Goal: Task Accomplishment & Management: Manage account settings

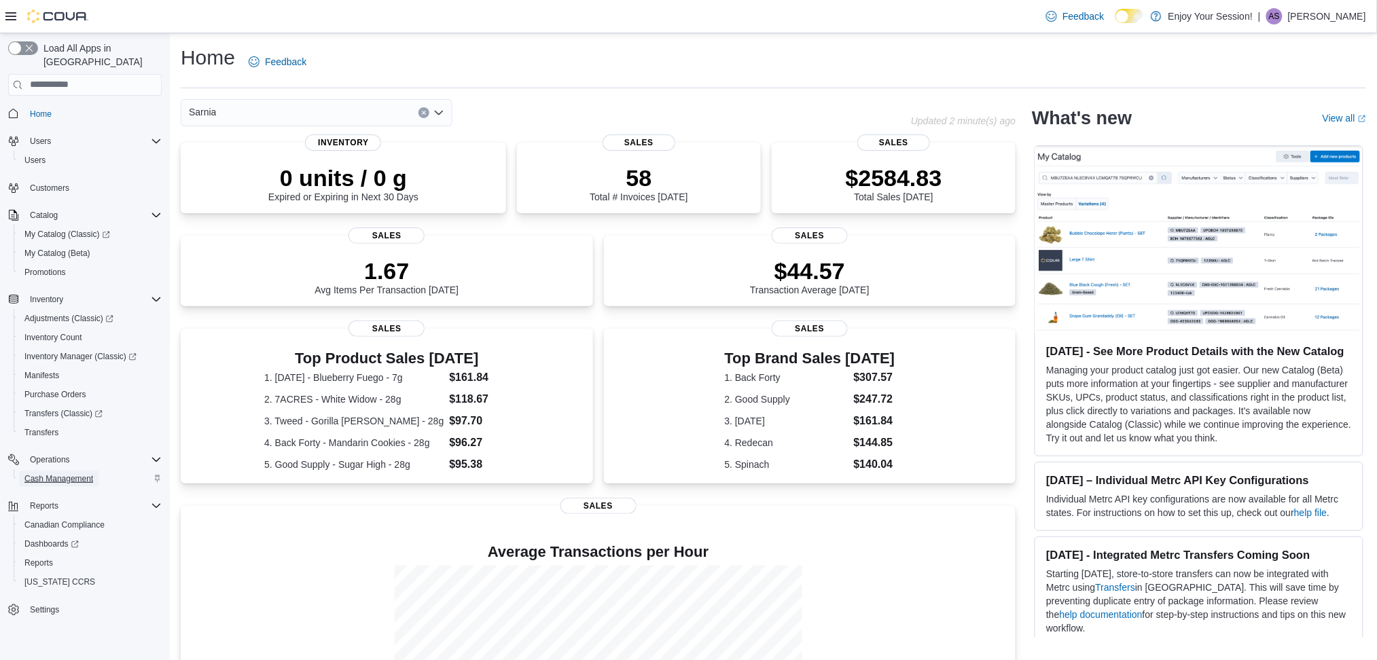
click at [79, 474] on span "Cash Management" at bounding box center [58, 479] width 69 height 11
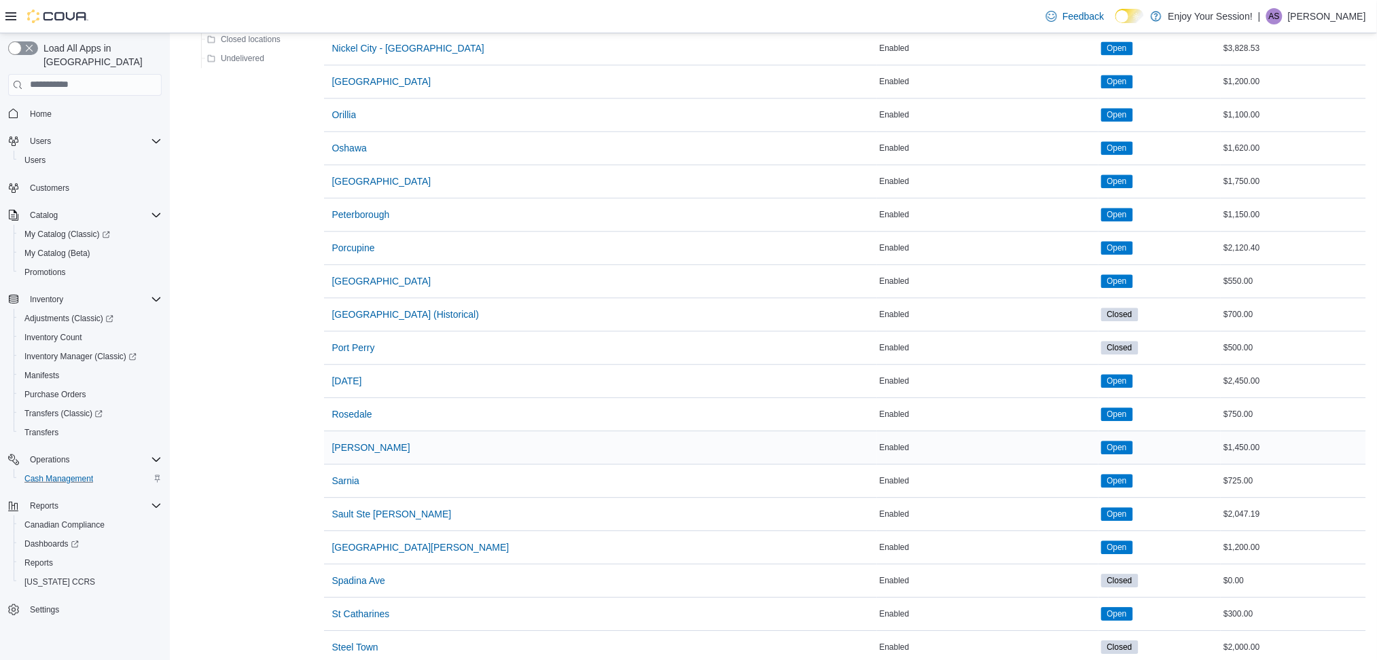
scroll to position [1359, 0]
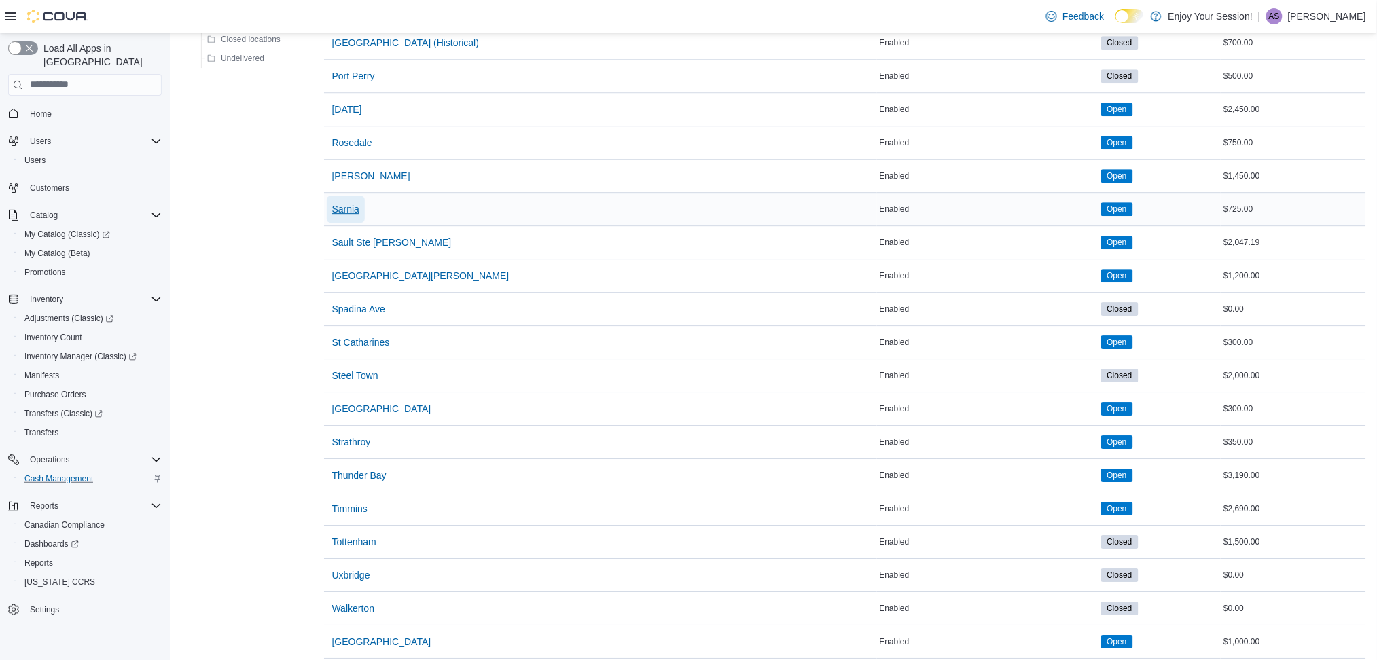
click at [339, 215] on span "Sarnia" at bounding box center [345, 209] width 27 height 14
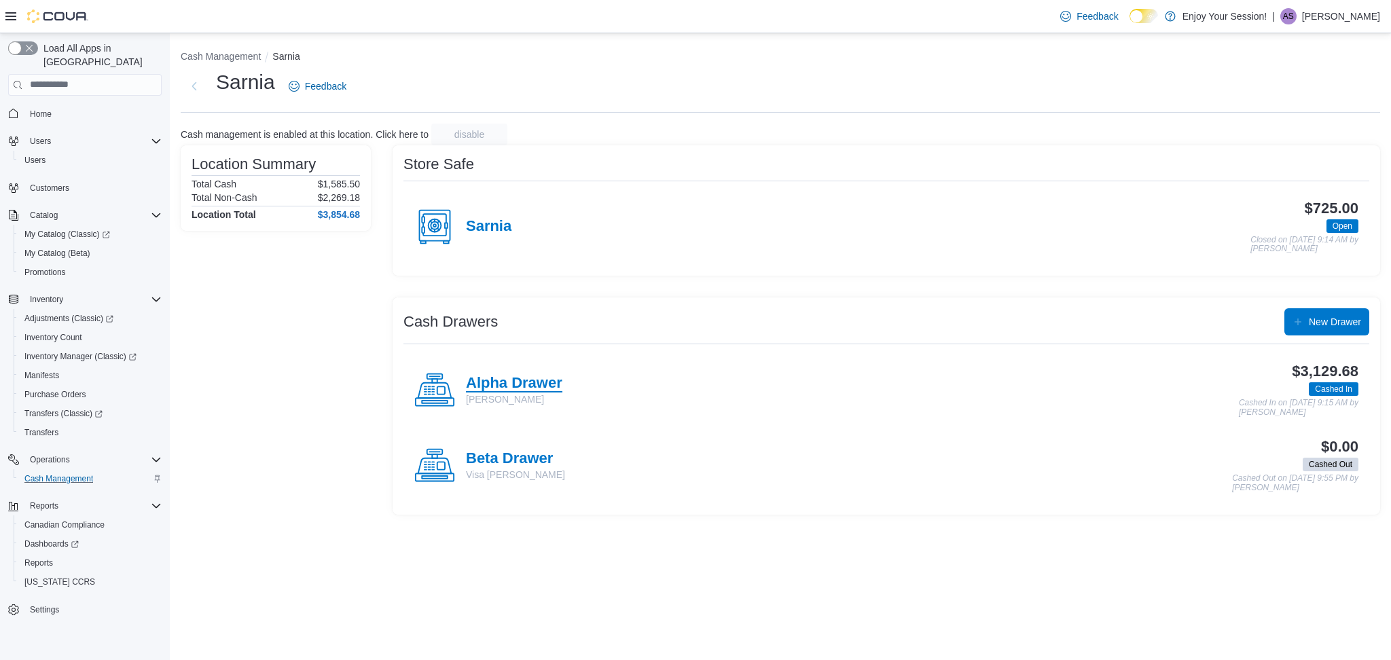
click at [508, 383] on h4 "Alpha Drawer" at bounding box center [514, 384] width 96 height 18
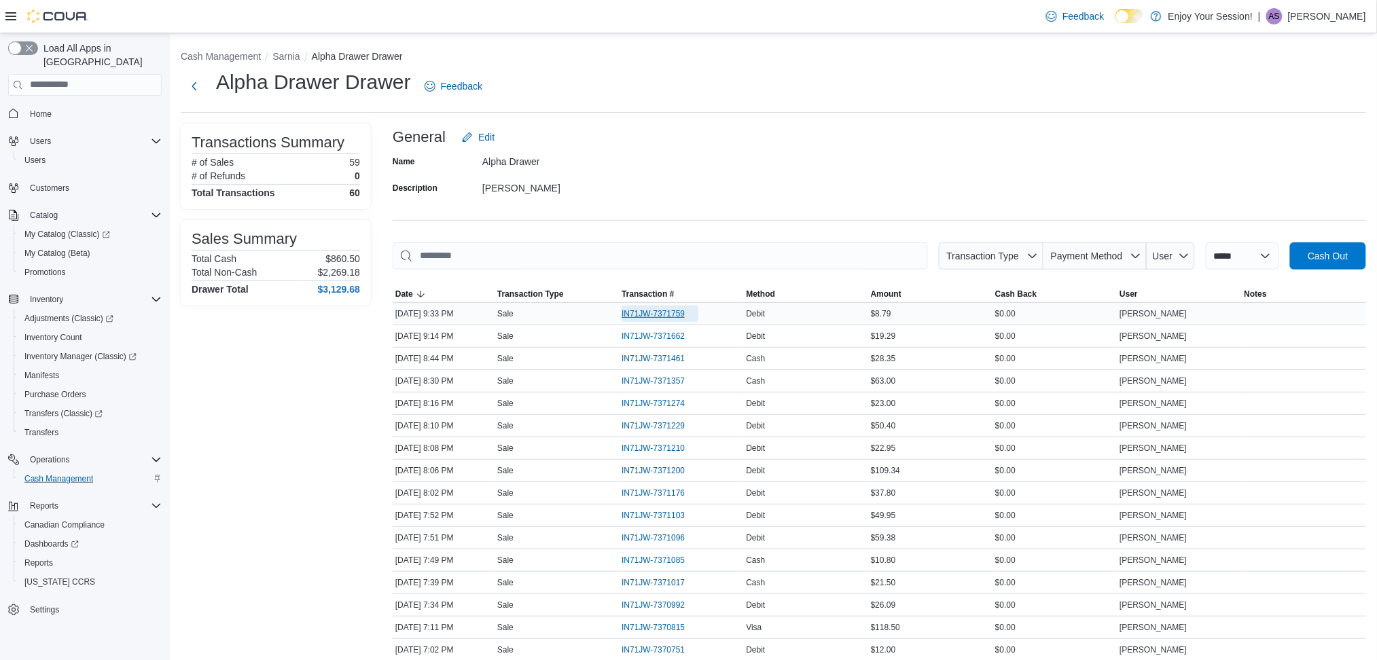
click at [678, 309] on span "IN71JW-7371759" at bounding box center [653, 313] width 63 height 11
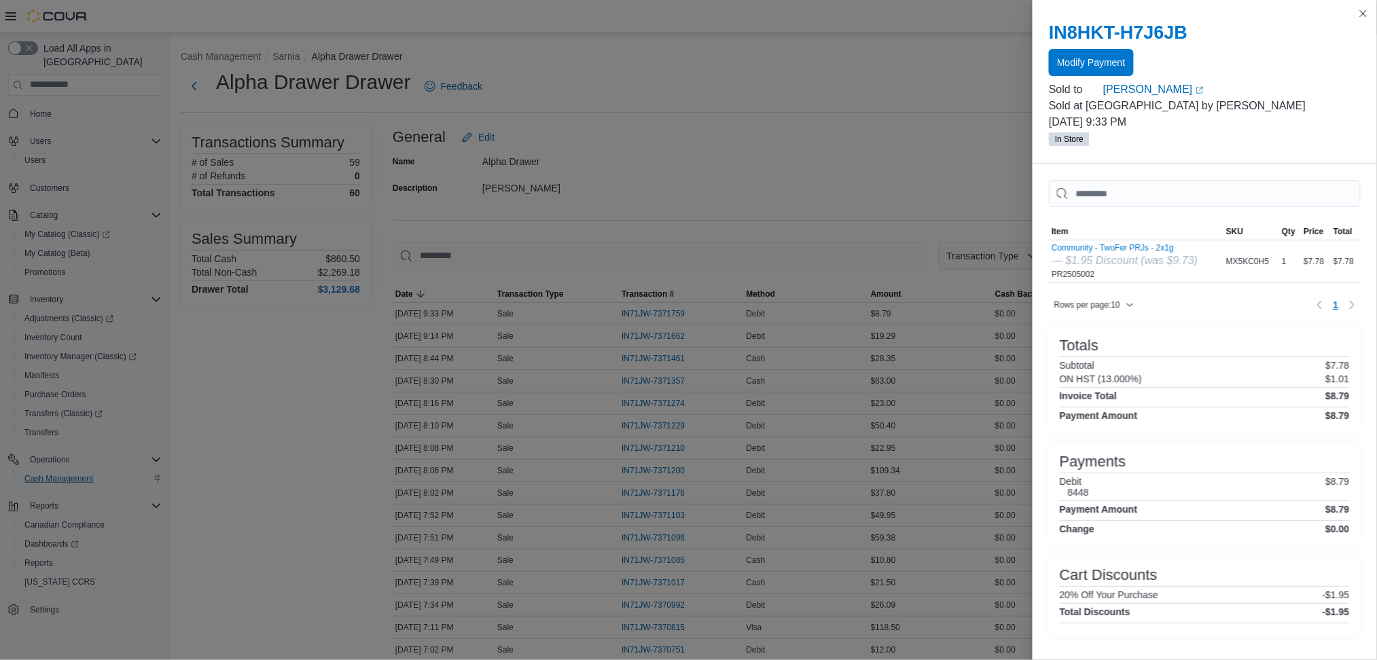
click at [1358, 3] on div at bounding box center [1205, 2] width 344 height 5
click at [1361, 12] on button "Close this dialog" at bounding box center [1363, 13] width 16 height 16
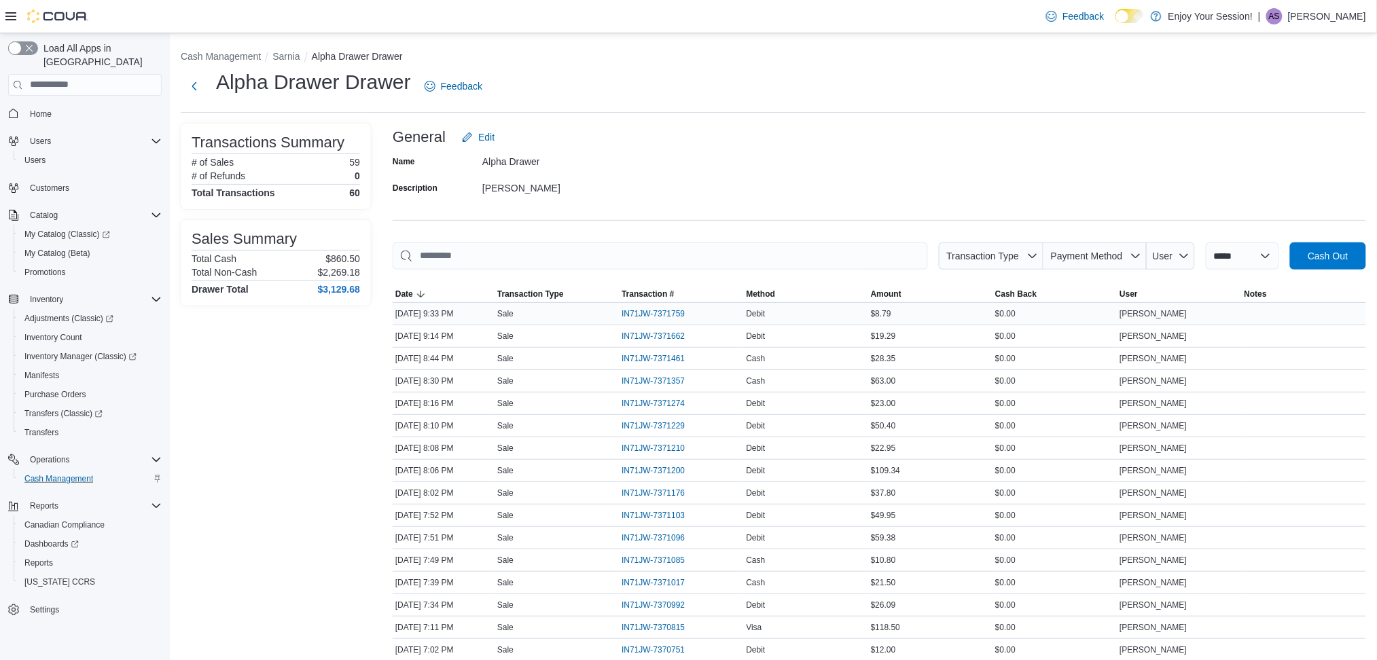
click at [677, 304] on div "IN71JW-7371759" at bounding box center [681, 314] width 124 height 22
click at [685, 309] on span "IN71JW-7371759" at bounding box center [653, 313] width 63 height 11
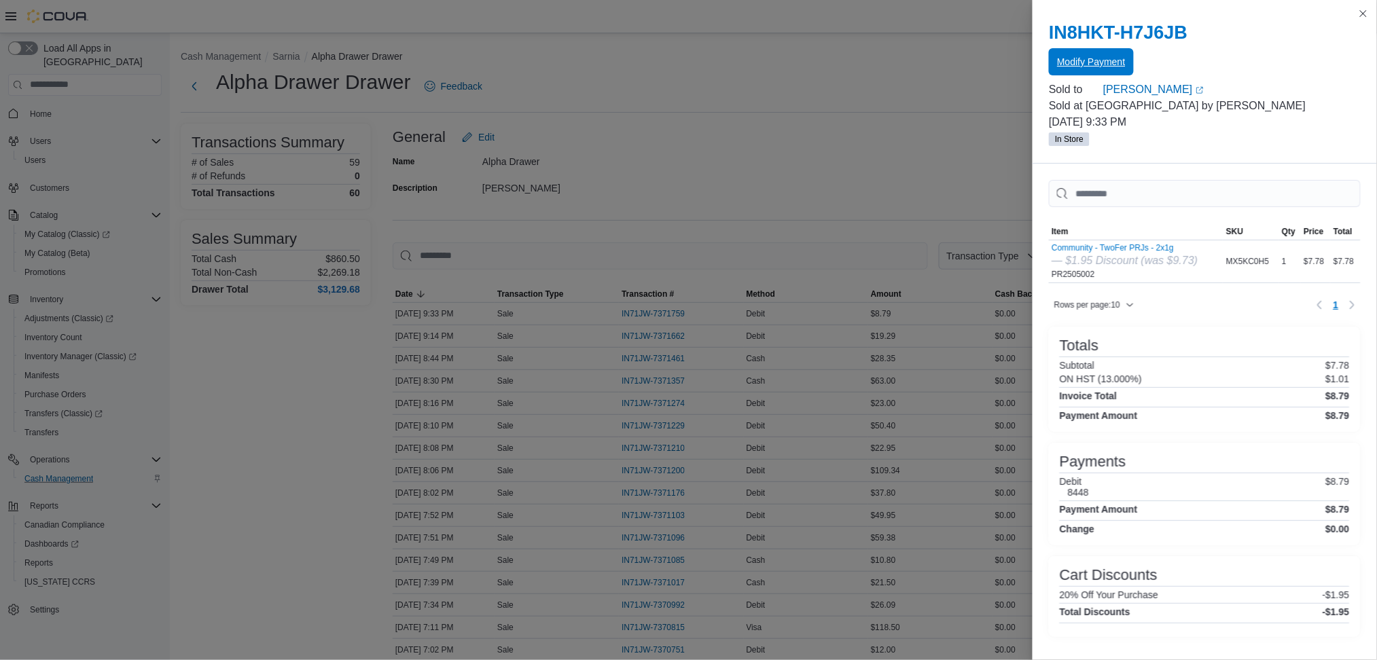
drag, startPoint x: 1074, startPoint y: 55, endPoint x: 1085, endPoint y: 69, distance: 17.9
click at [1085, 69] on span "Modify Payment" at bounding box center [1091, 62] width 68 height 14
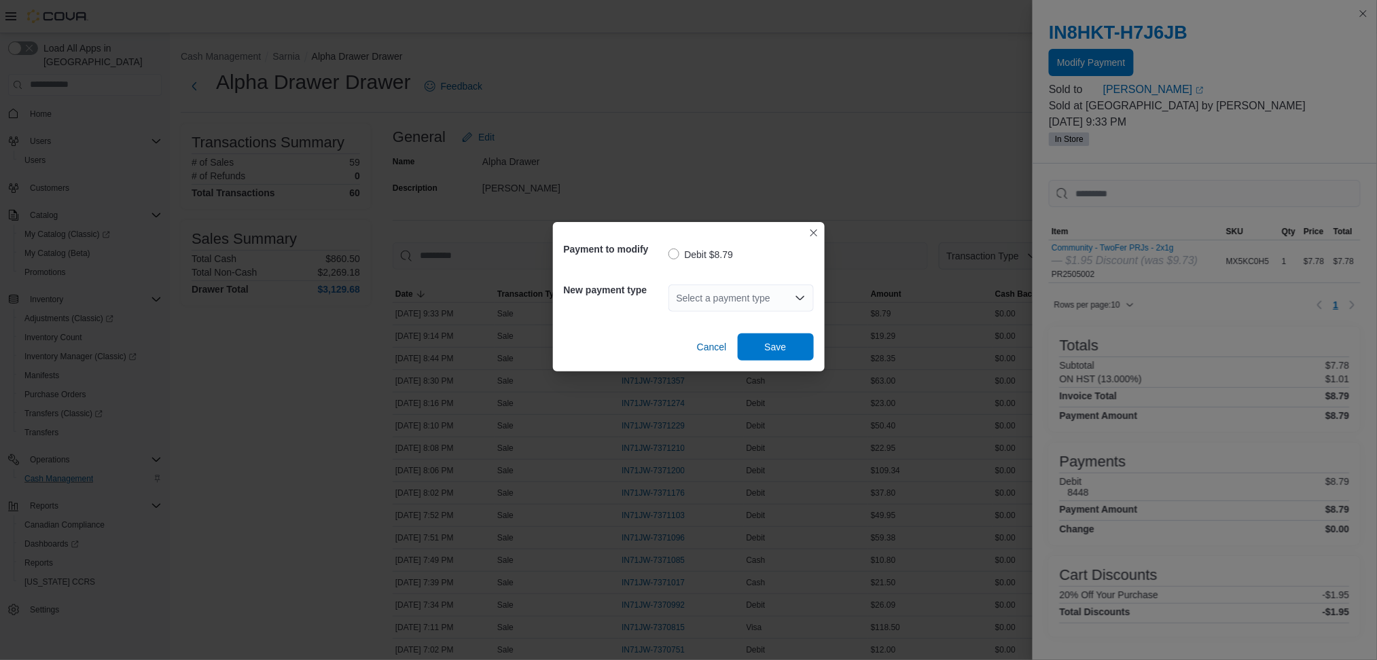
click at [693, 298] on div "Select a payment type" at bounding box center [741, 298] width 145 height 27
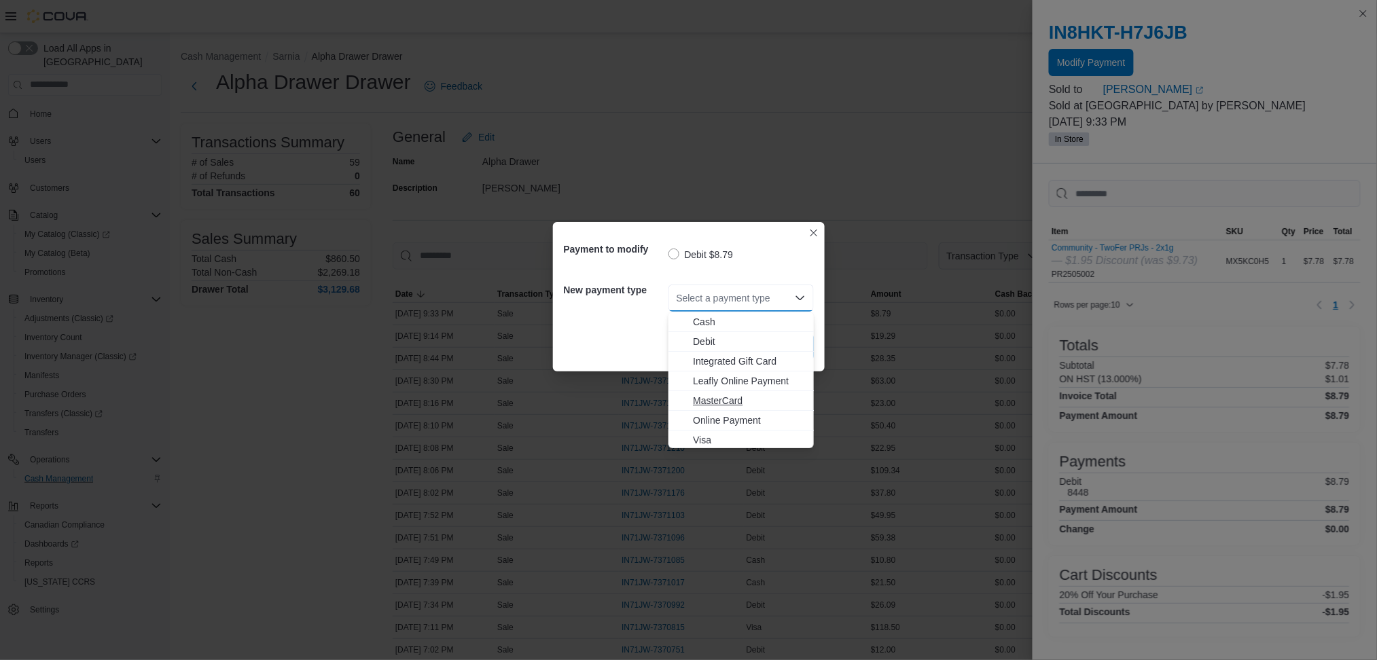
click at [756, 396] on span "MasterCard" at bounding box center [749, 401] width 113 height 14
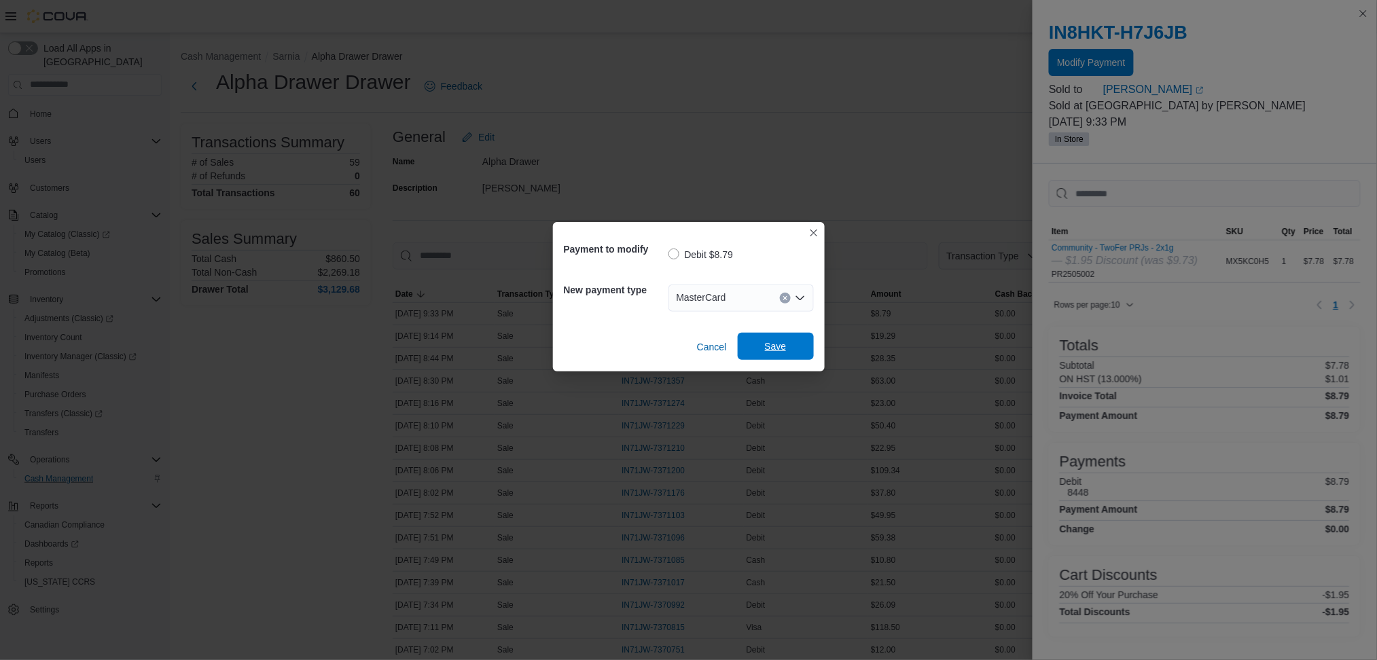
click at [775, 346] on span "Save" at bounding box center [776, 347] width 22 height 14
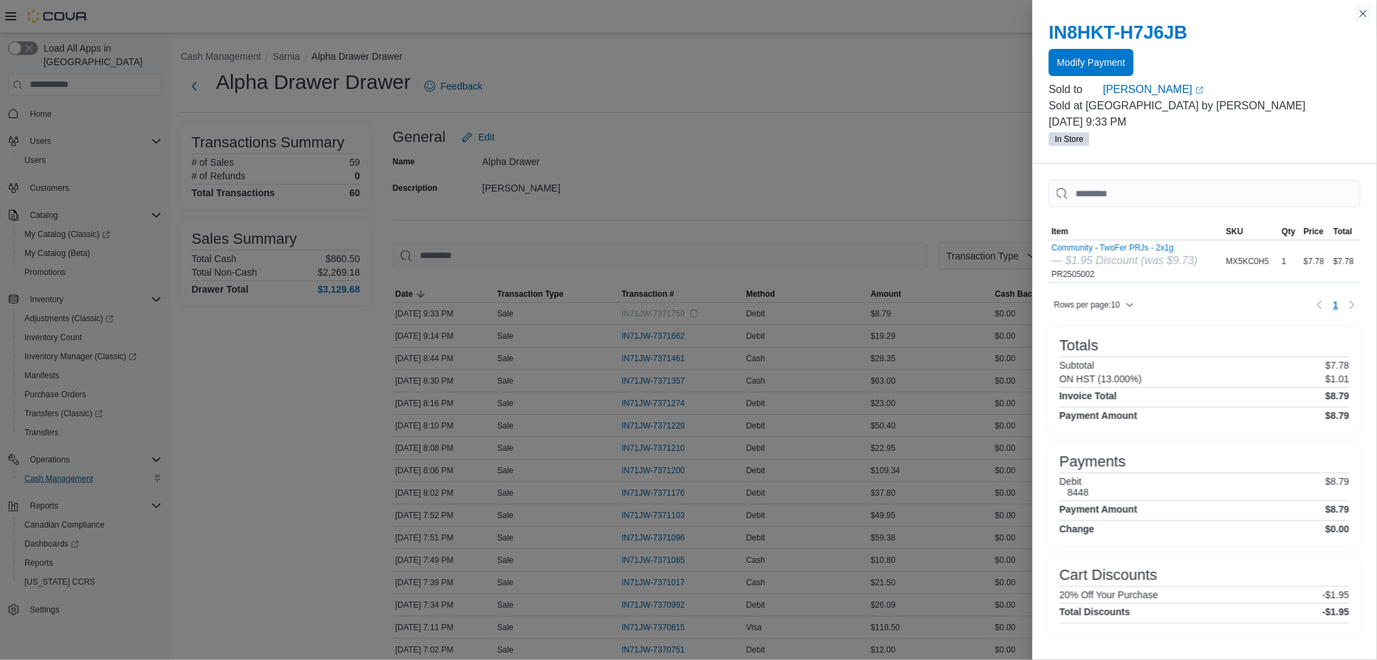
drag, startPoint x: 1362, startPoint y: 14, endPoint x: 1367, endPoint y: 3, distance: 11.2
click at [1367, 3] on div "You are in a modal dialog. Press Escape or tap/click outside the dialog on the …" at bounding box center [1205, 330] width 344 height 660
click at [1370, 16] on button "Close this dialog" at bounding box center [1363, 13] width 16 height 16
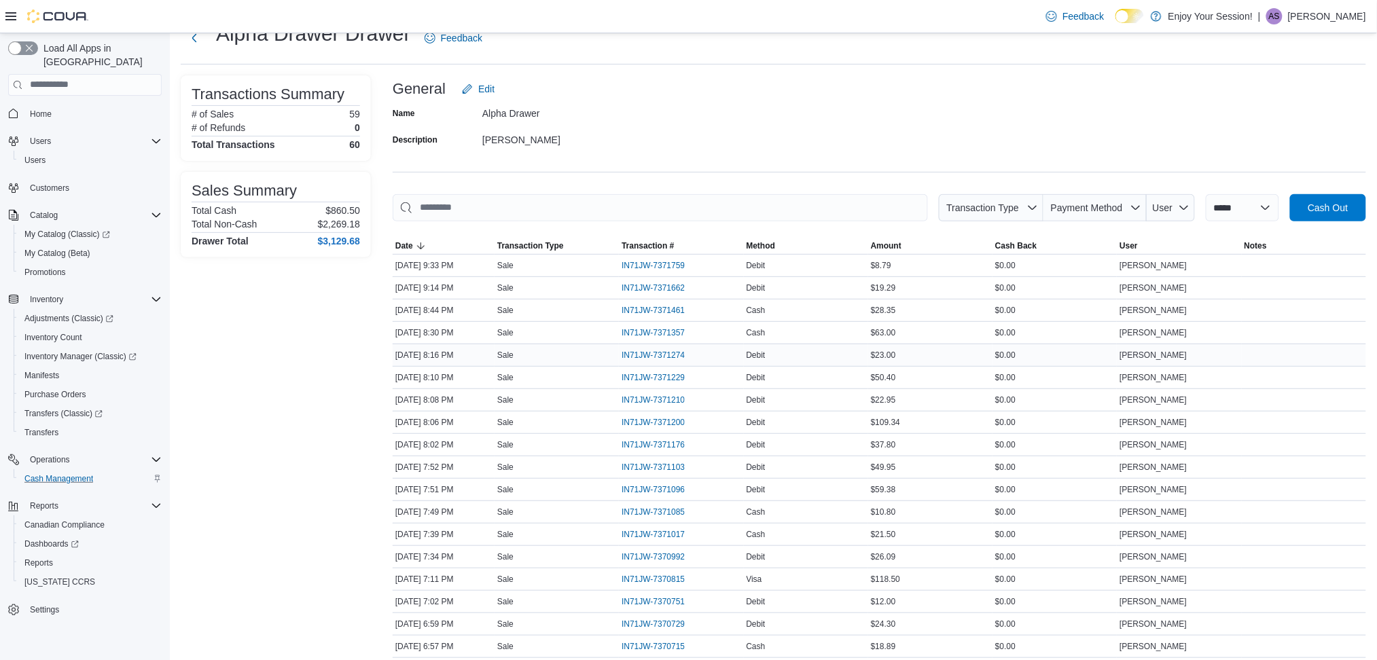
scroll to position [90, 0]
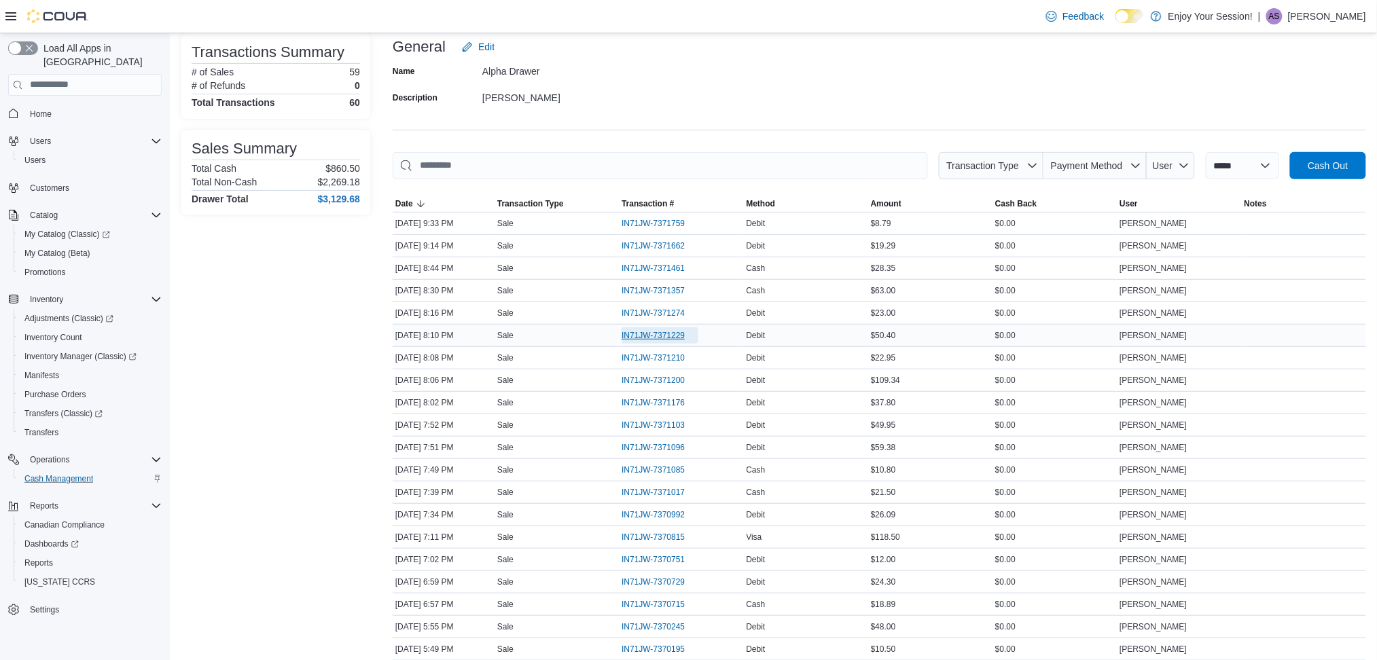
click at [681, 337] on span "IN71JW-7371229" at bounding box center [653, 335] width 63 height 11
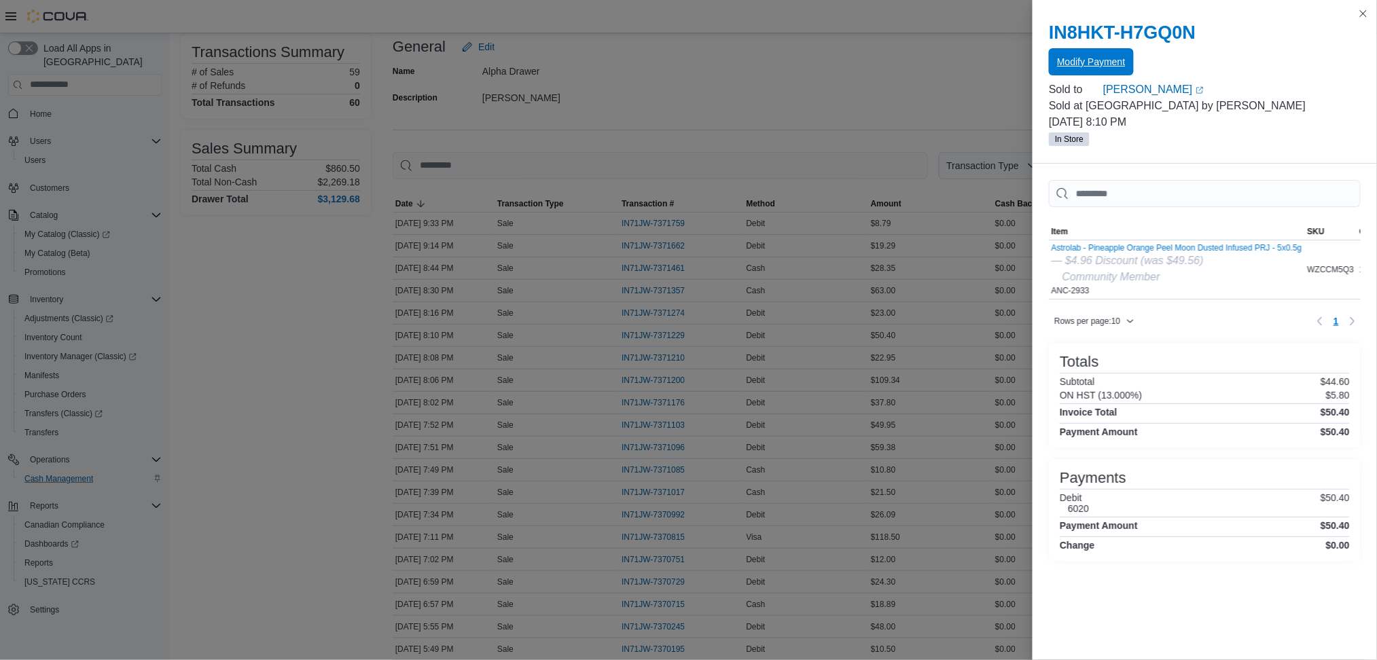
click at [1118, 58] on span "Modify Payment" at bounding box center [1091, 62] width 68 height 14
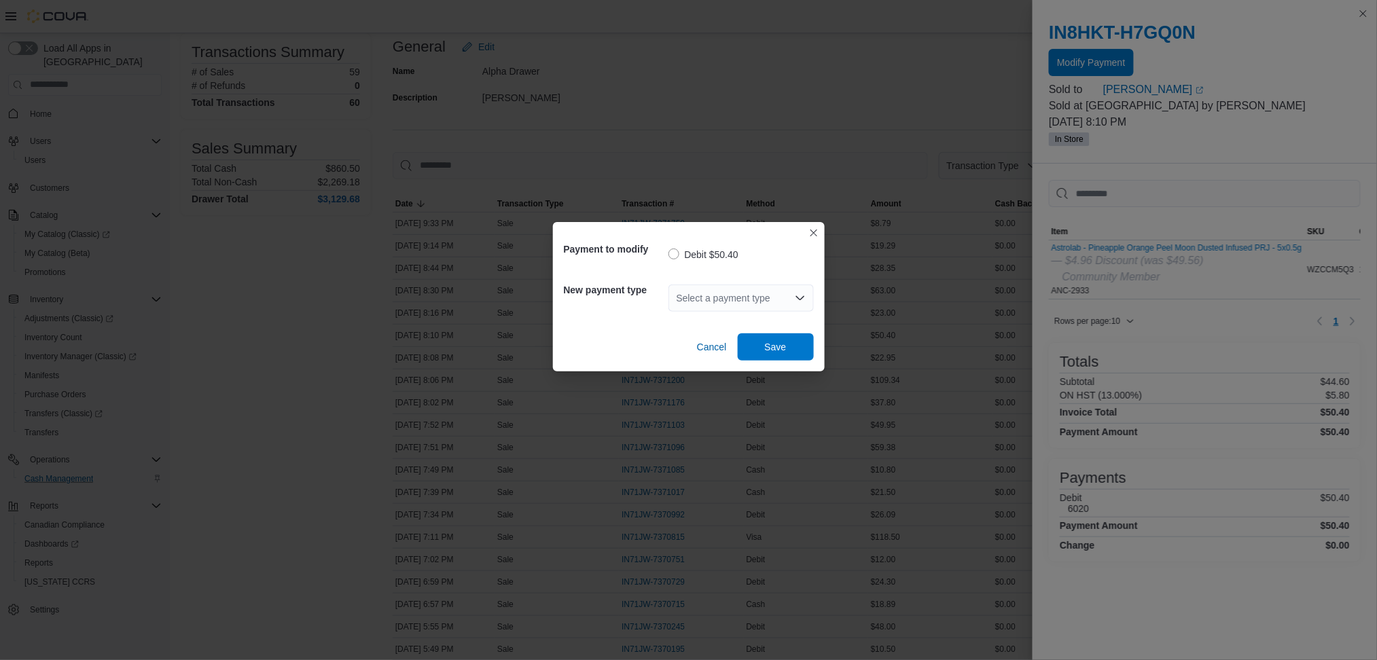
click at [747, 294] on div "Select a payment type" at bounding box center [741, 298] width 145 height 27
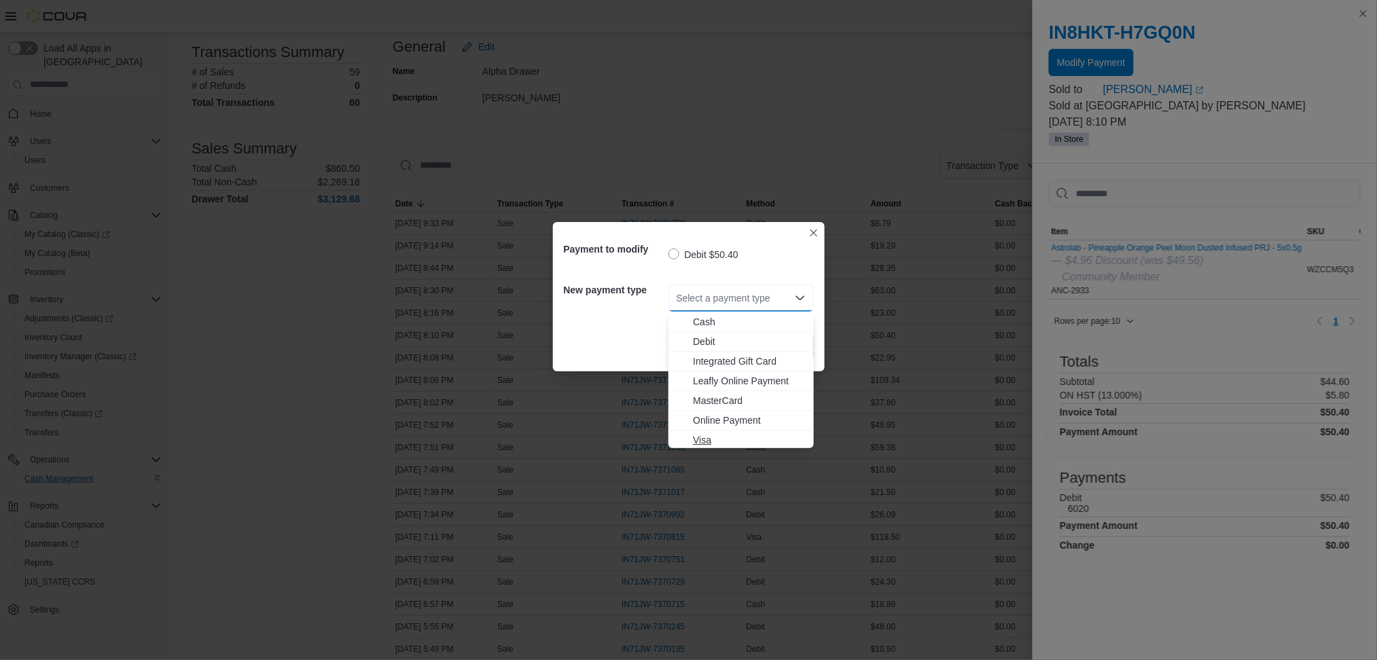
click at [719, 445] on span "Visa" at bounding box center [749, 440] width 113 height 14
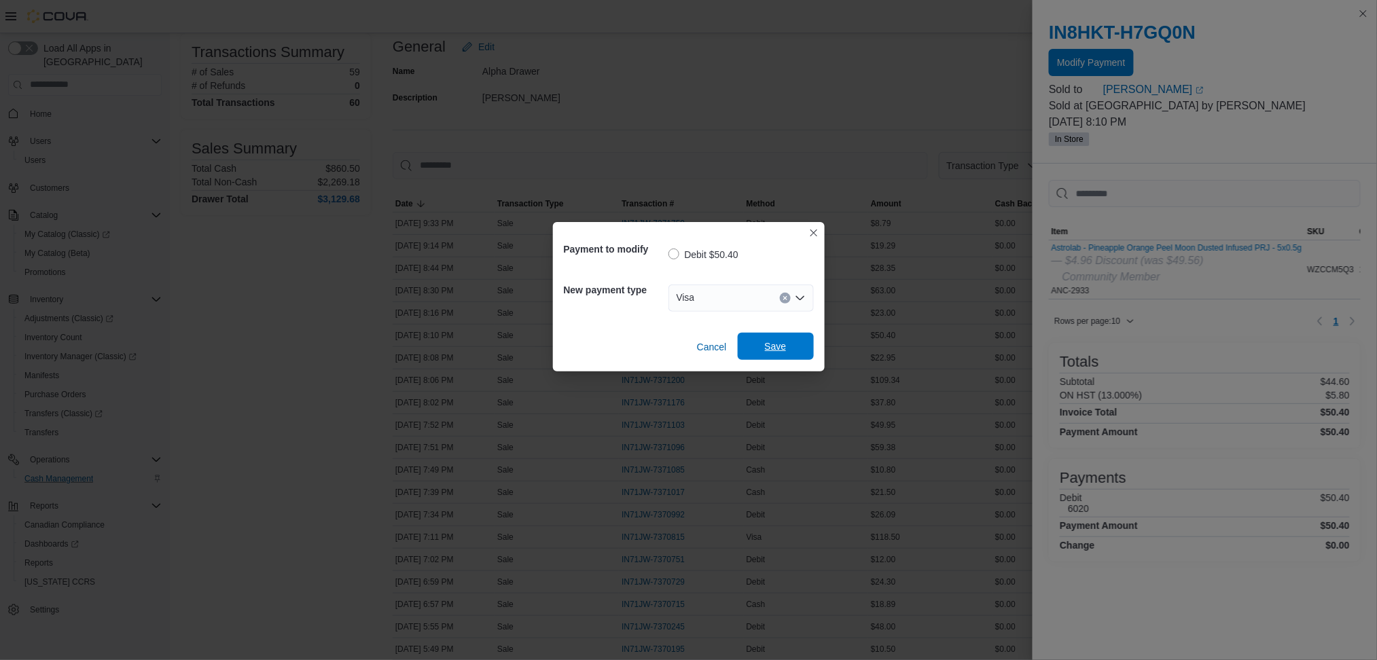
click at [791, 350] on span "Save" at bounding box center [776, 346] width 60 height 27
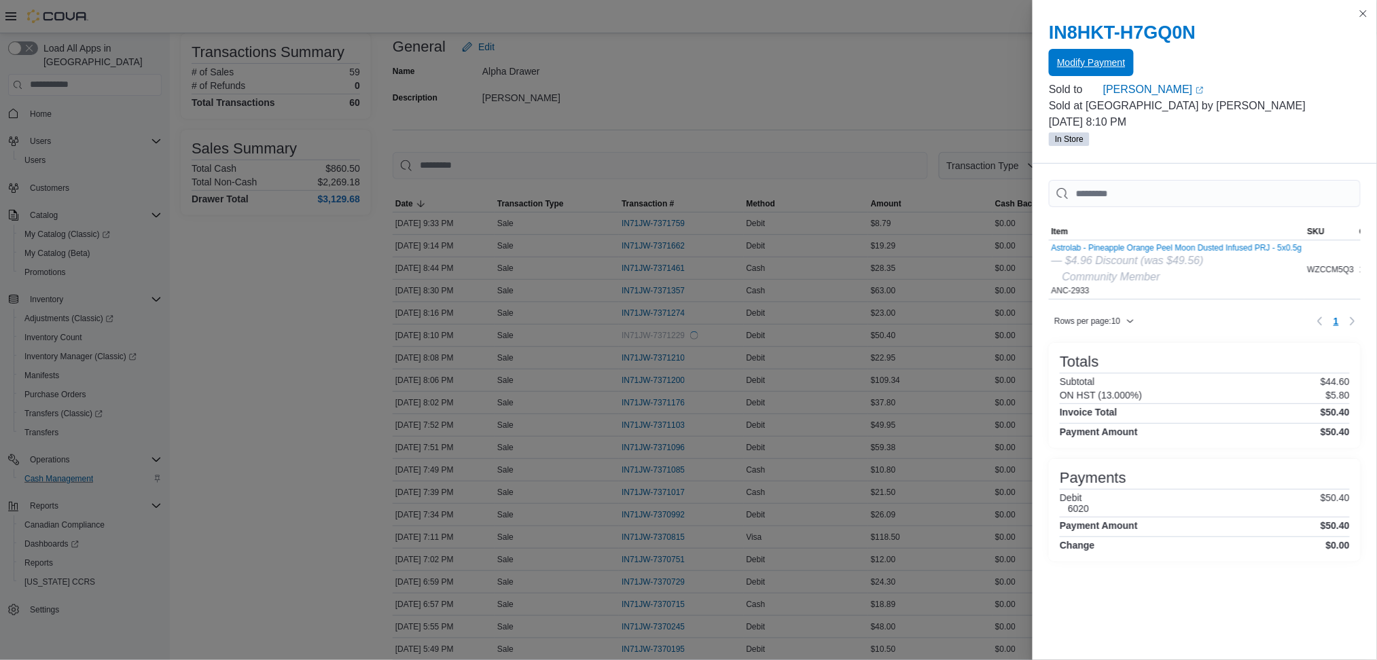
scroll to position [0, 0]
click at [1361, 10] on button "Close this dialog" at bounding box center [1363, 13] width 16 height 16
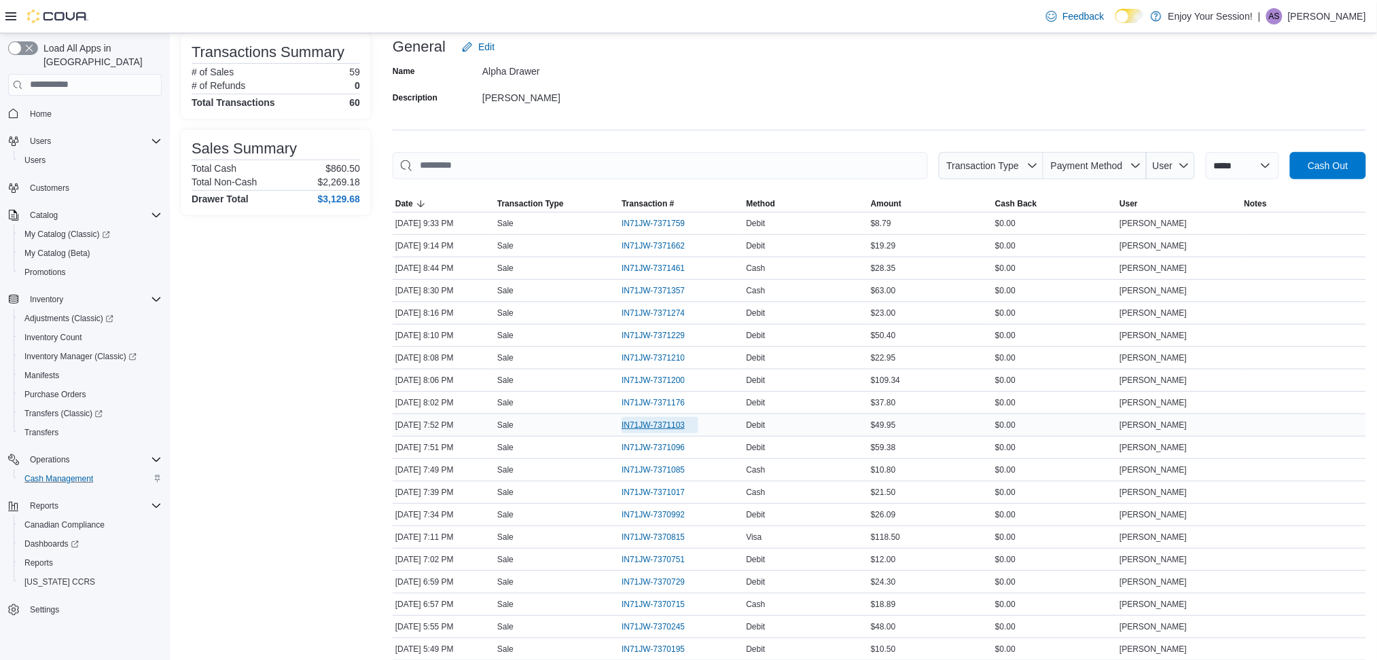
click at [664, 426] on span "IN71JW-7371103" at bounding box center [653, 425] width 63 height 11
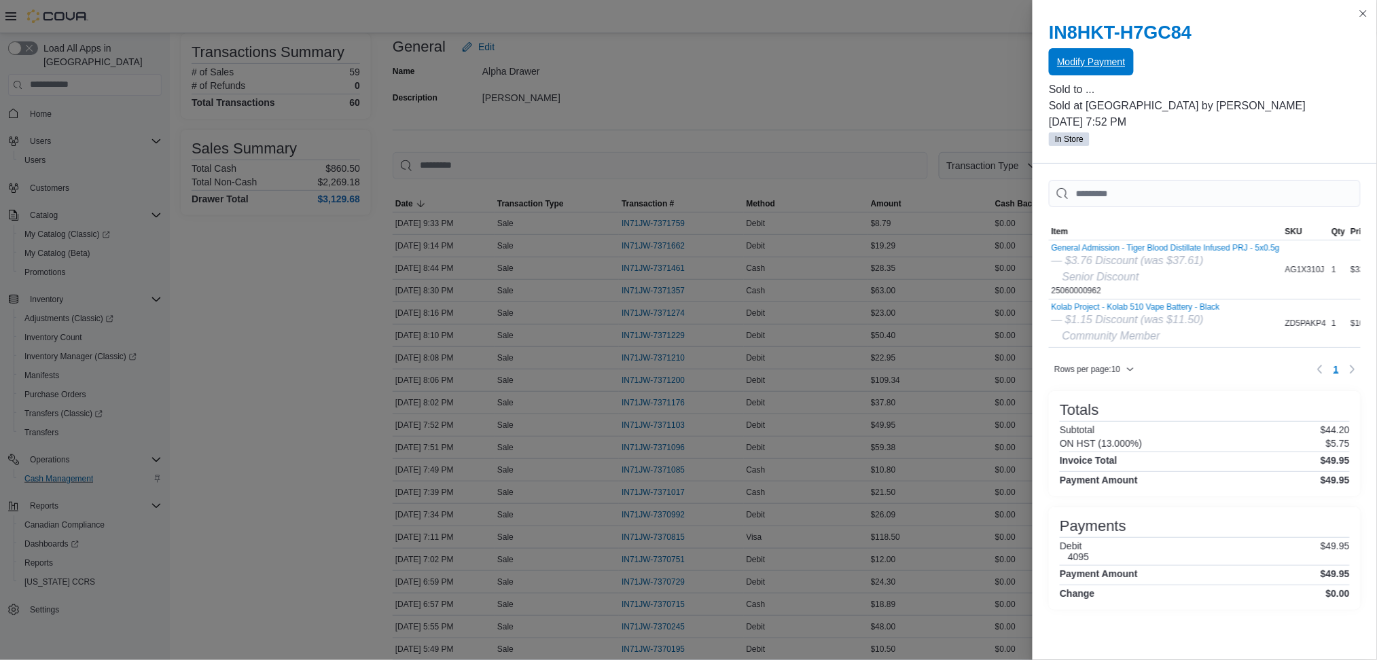
click at [1128, 68] on button "Modify Payment" at bounding box center [1091, 61] width 84 height 27
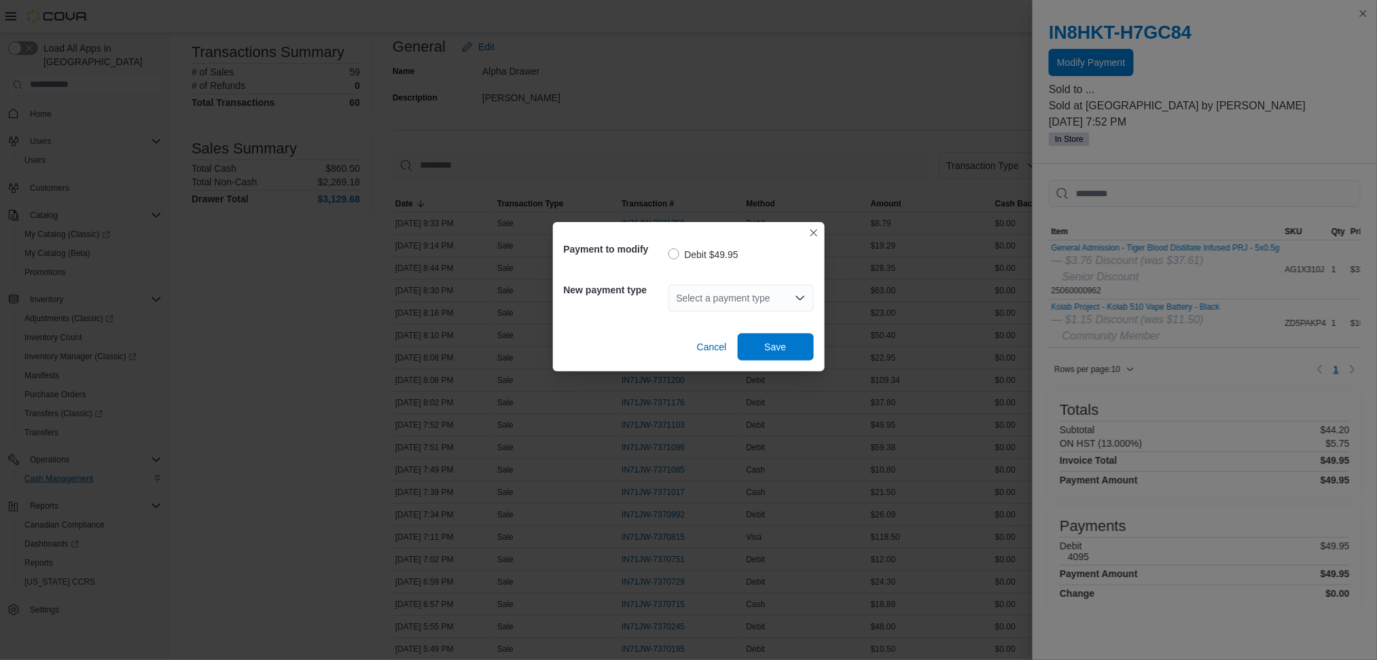
click at [747, 293] on div "Select a payment type" at bounding box center [741, 298] width 145 height 27
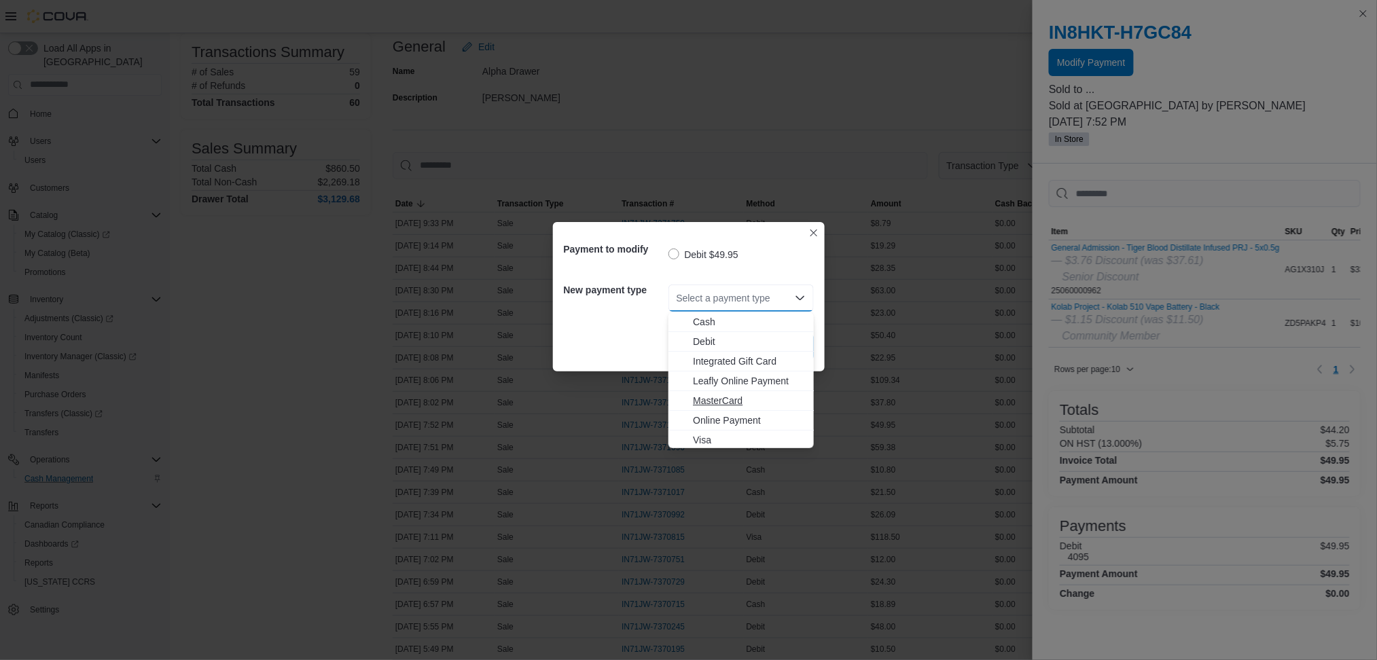
click at [741, 401] on span "MasterCard" at bounding box center [749, 401] width 113 height 14
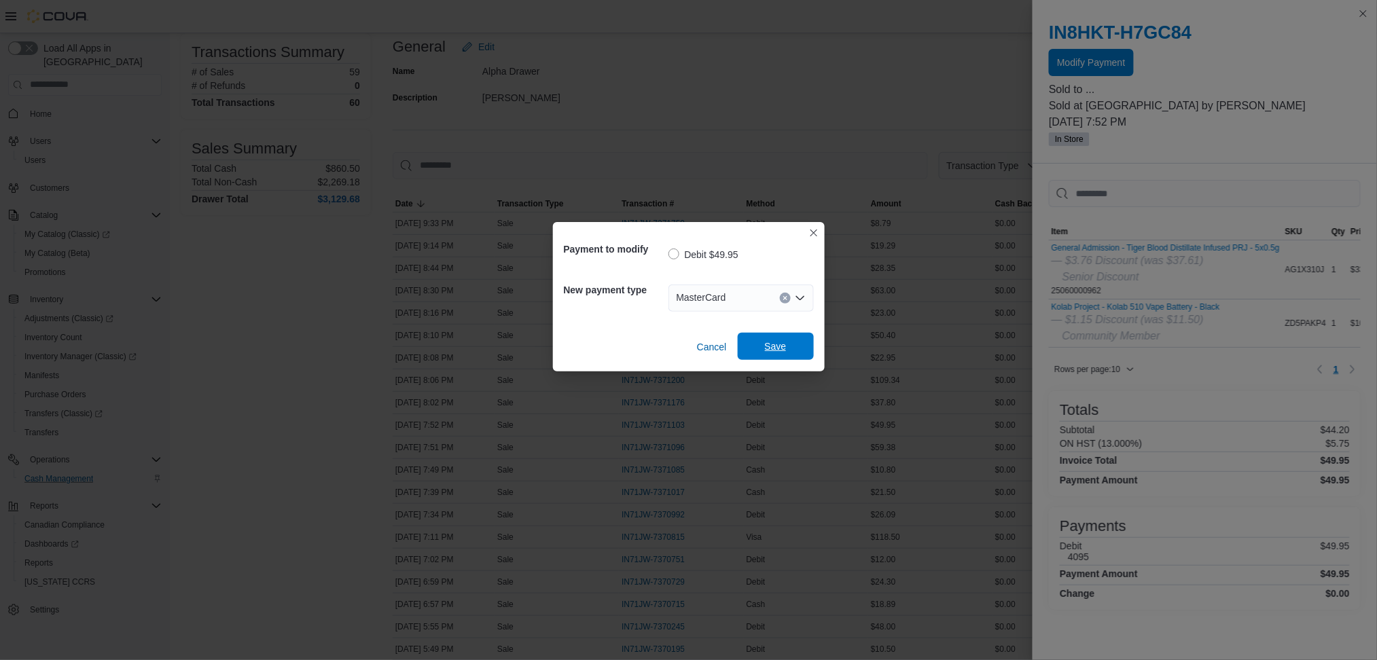
click at [779, 345] on span "Save" at bounding box center [776, 347] width 22 height 14
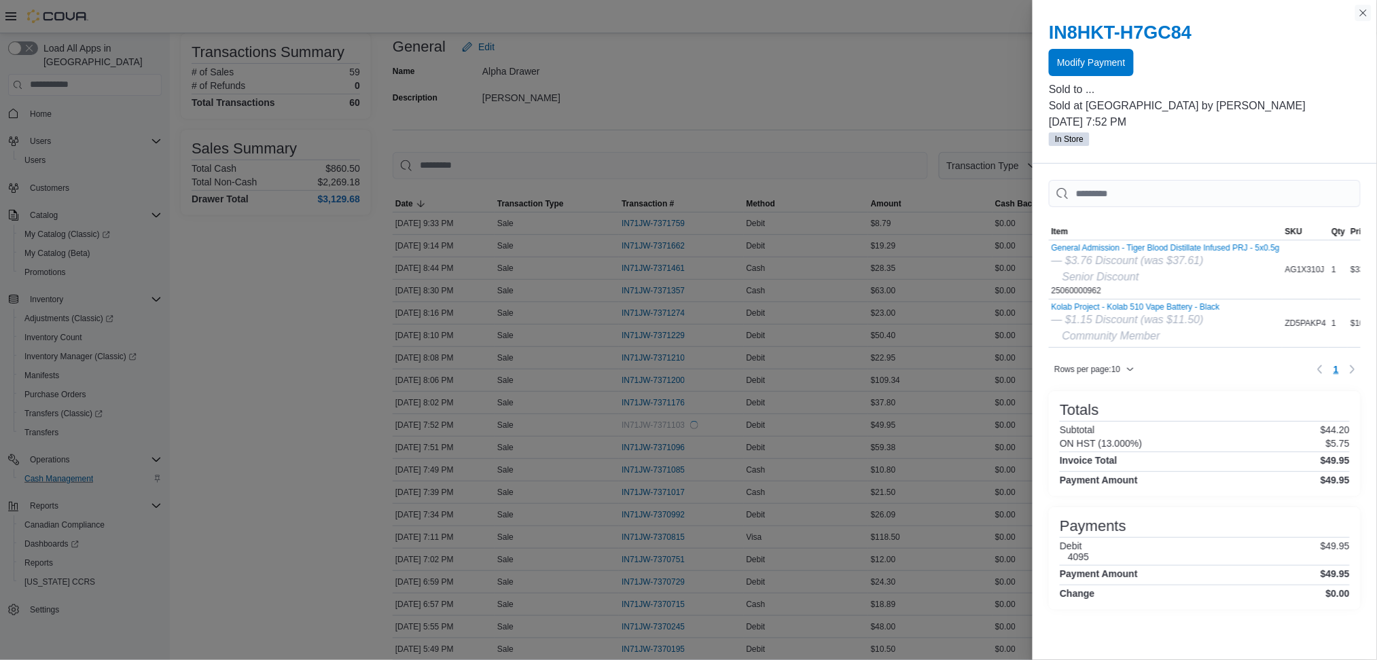
click at [1363, 16] on button "Close this dialog" at bounding box center [1363, 13] width 16 height 16
click at [1094, 68] on span "Modify Payment" at bounding box center [1091, 62] width 68 height 14
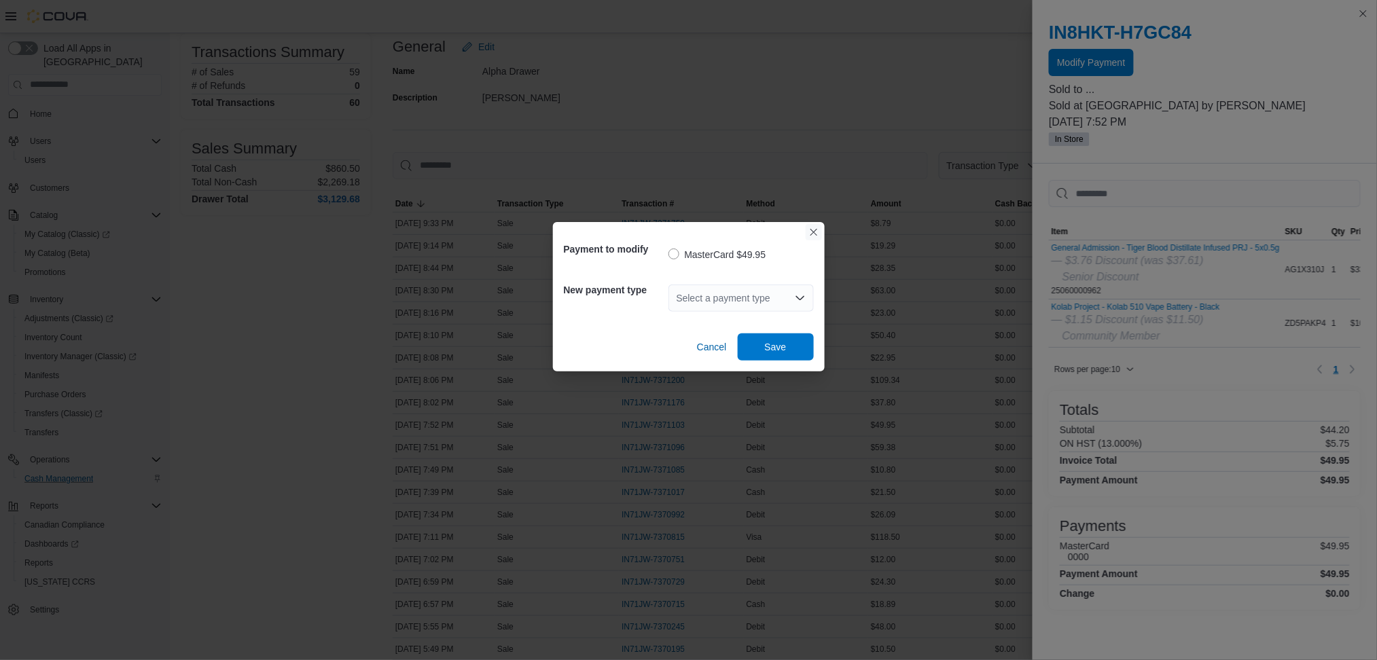
click at [817, 234] on button "Closes this modal window" at bounding box center [814, 232] width 16 height 16
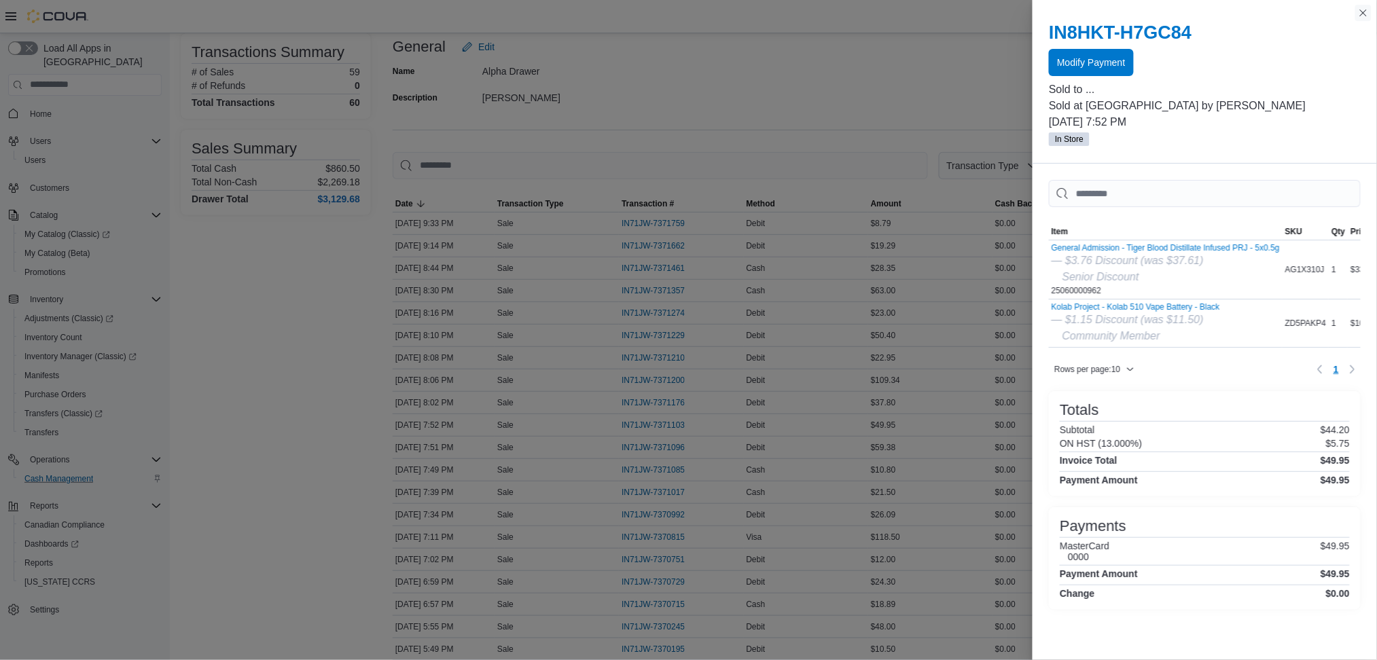
click at [1360, 10] on button "Close this dialog" at bounding box center [1363, 13] width 16 height 16
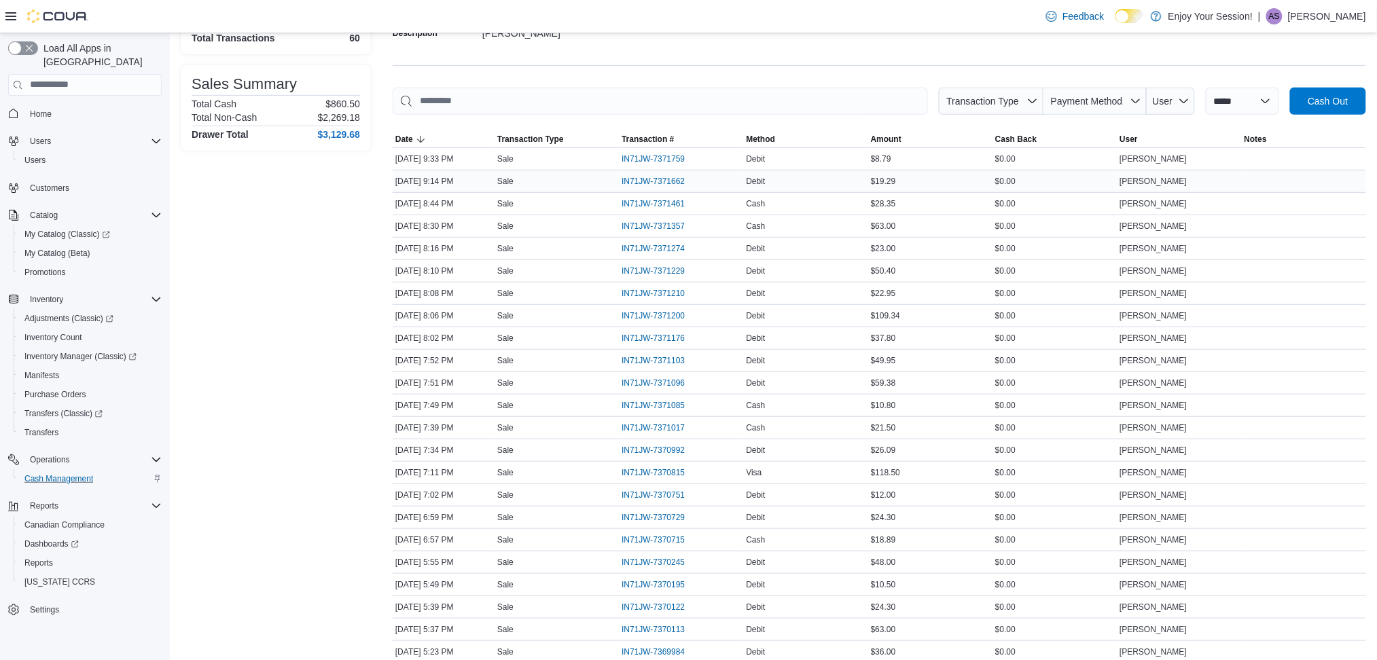
scroll to position [272, 0]
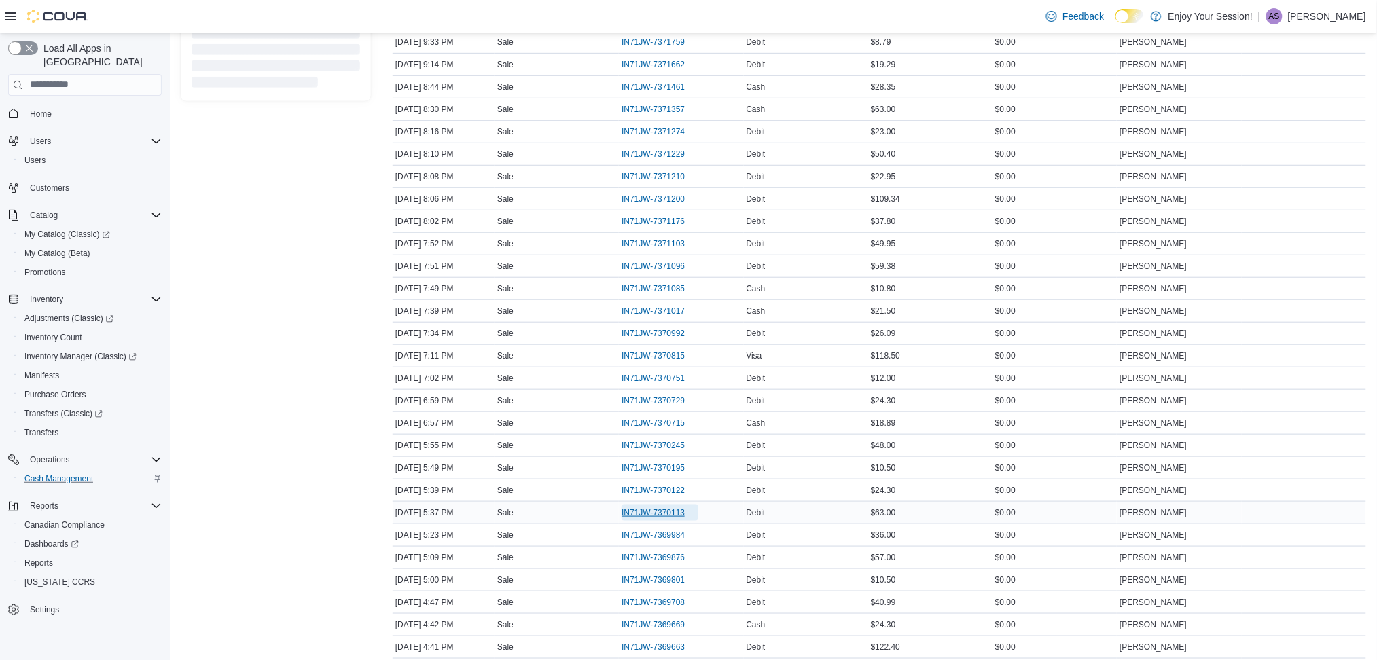
click at [685, 517] on span "IN71JW-7370113" at bounding box center [653, 513] width 63 height 11
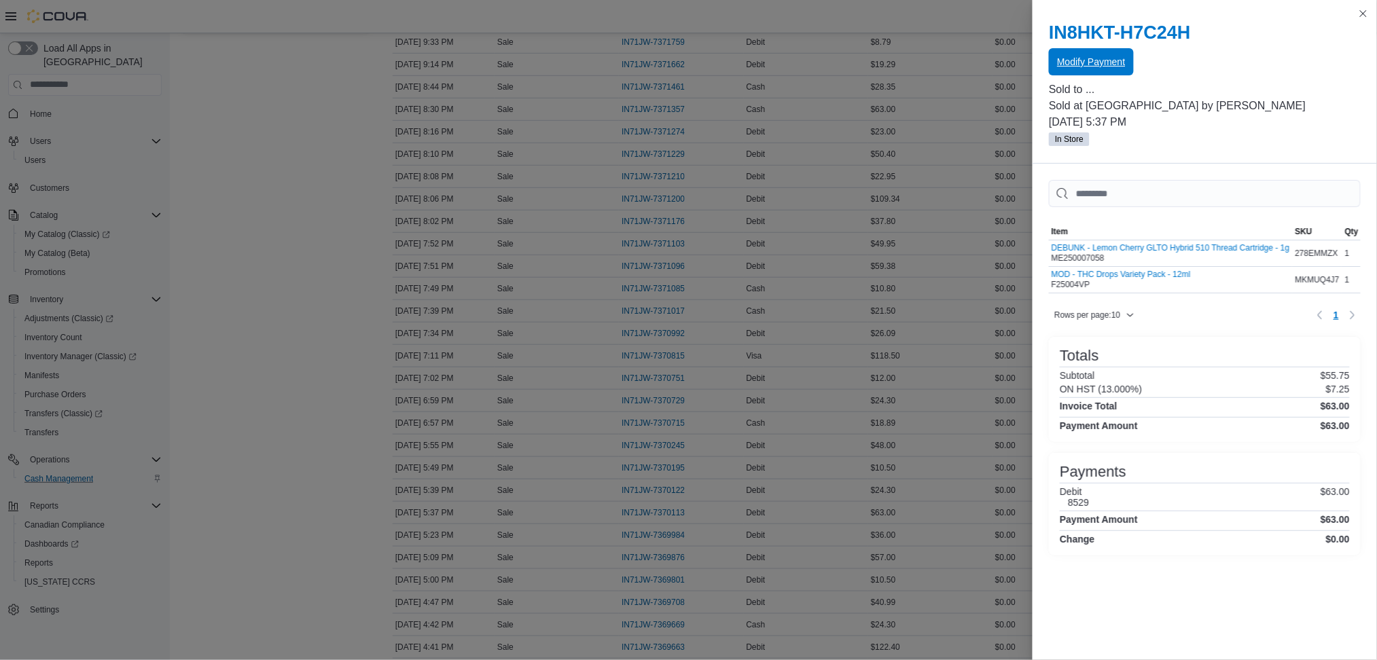
click at [1110, 58] on span "Modify Payment" at bounding box center [1091, 62] width 68 height 14
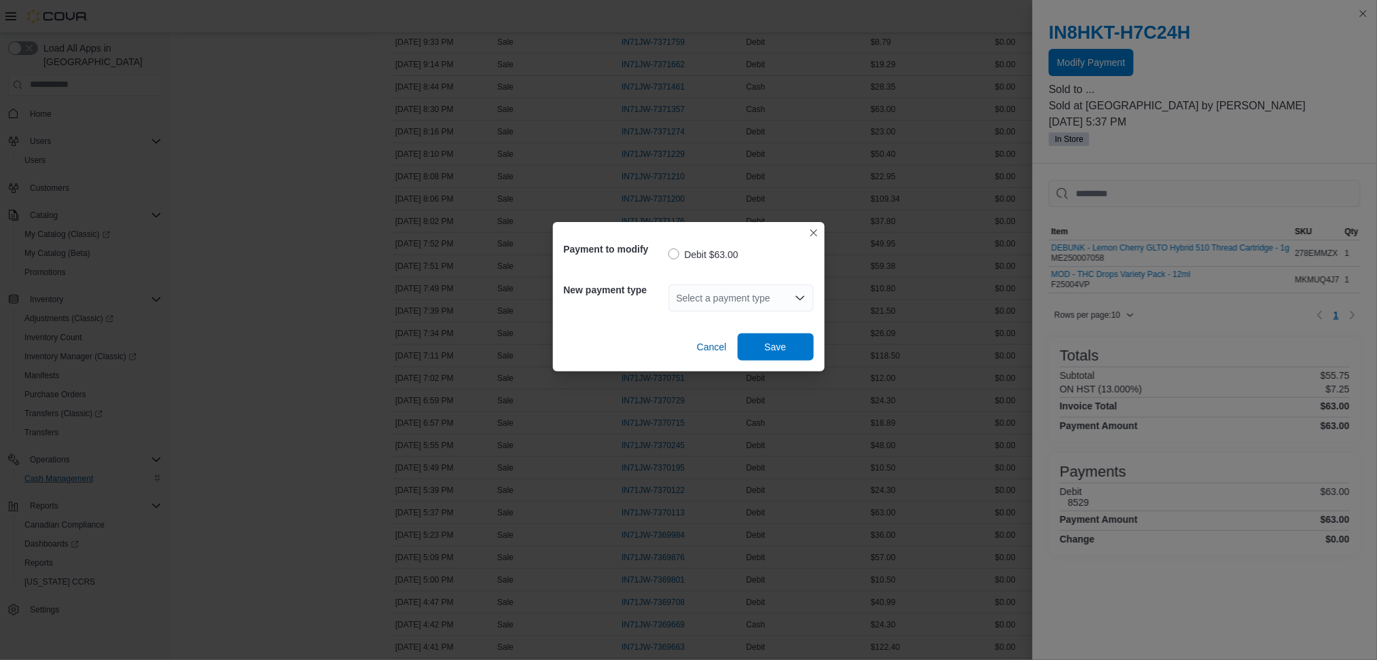
click at [736, 296] on div "Select a payment type" at bounding box center [741, 298] width 145 height 27
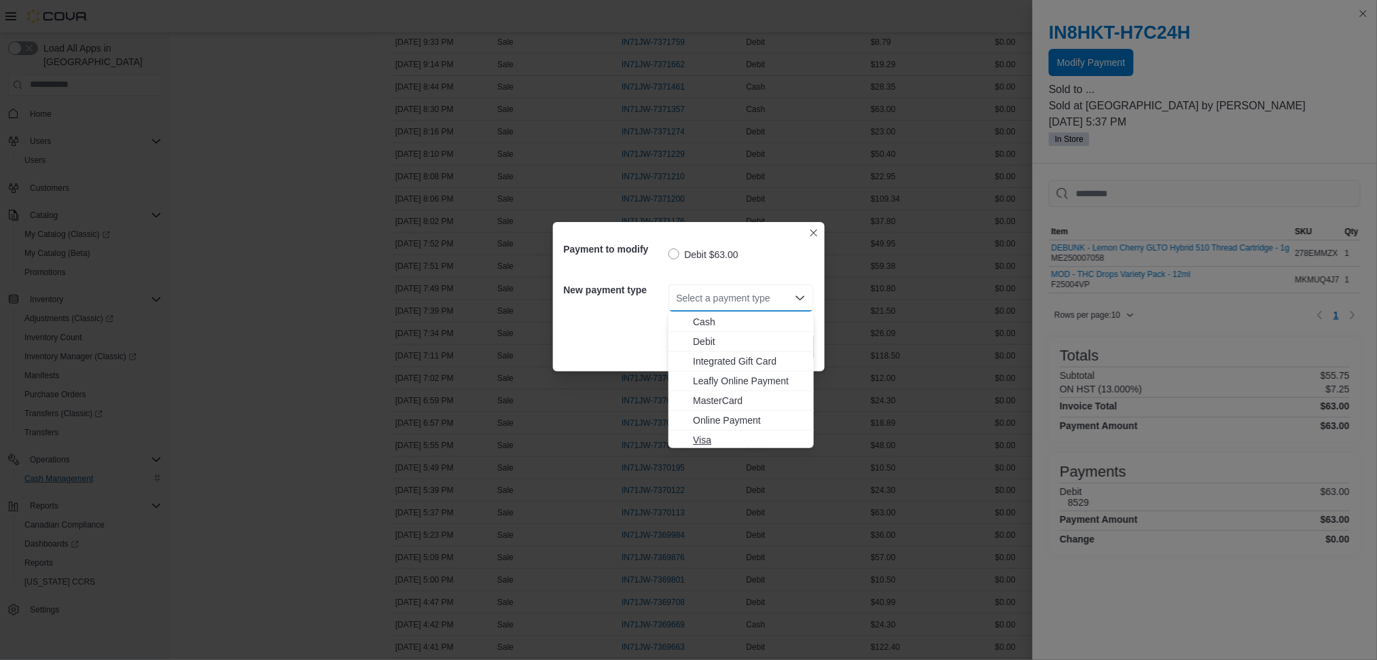
click at [744, 439] on span "Visa" at bounding box center [749, 440] width 113 height 14
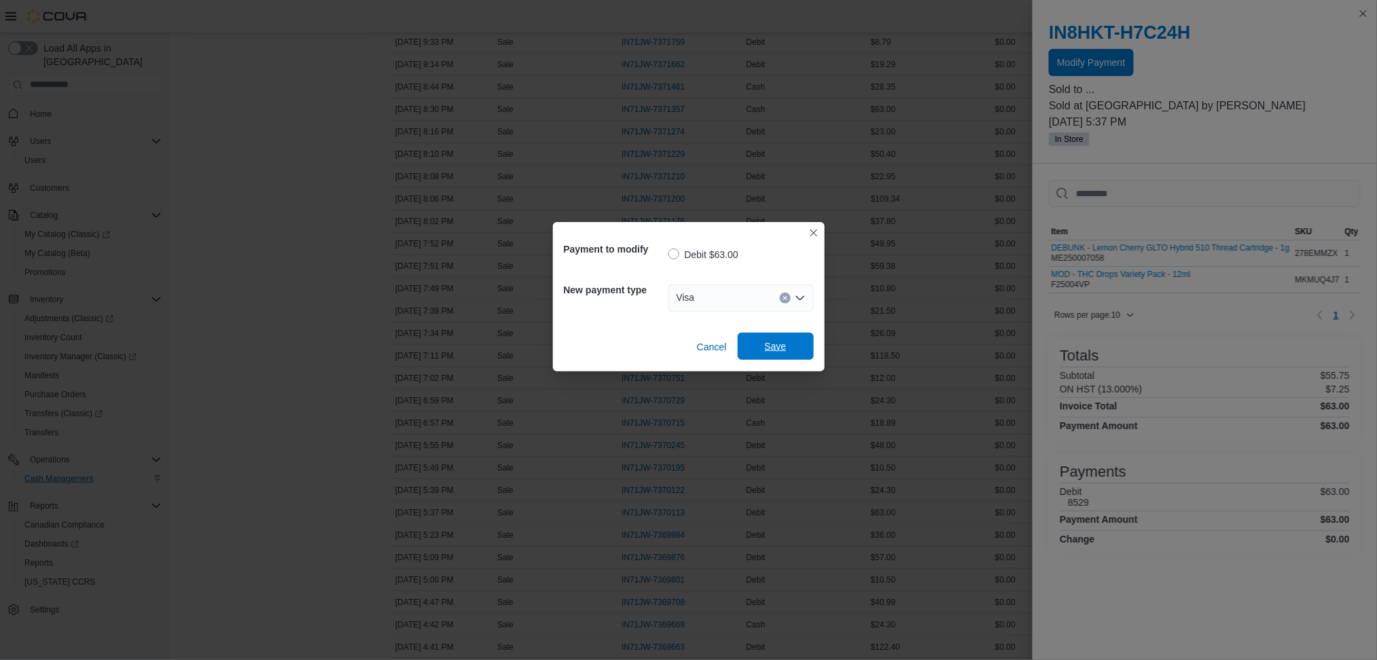
click at [767, 349] on span "Save" at bounding box center [776, 347] width 22 height 14
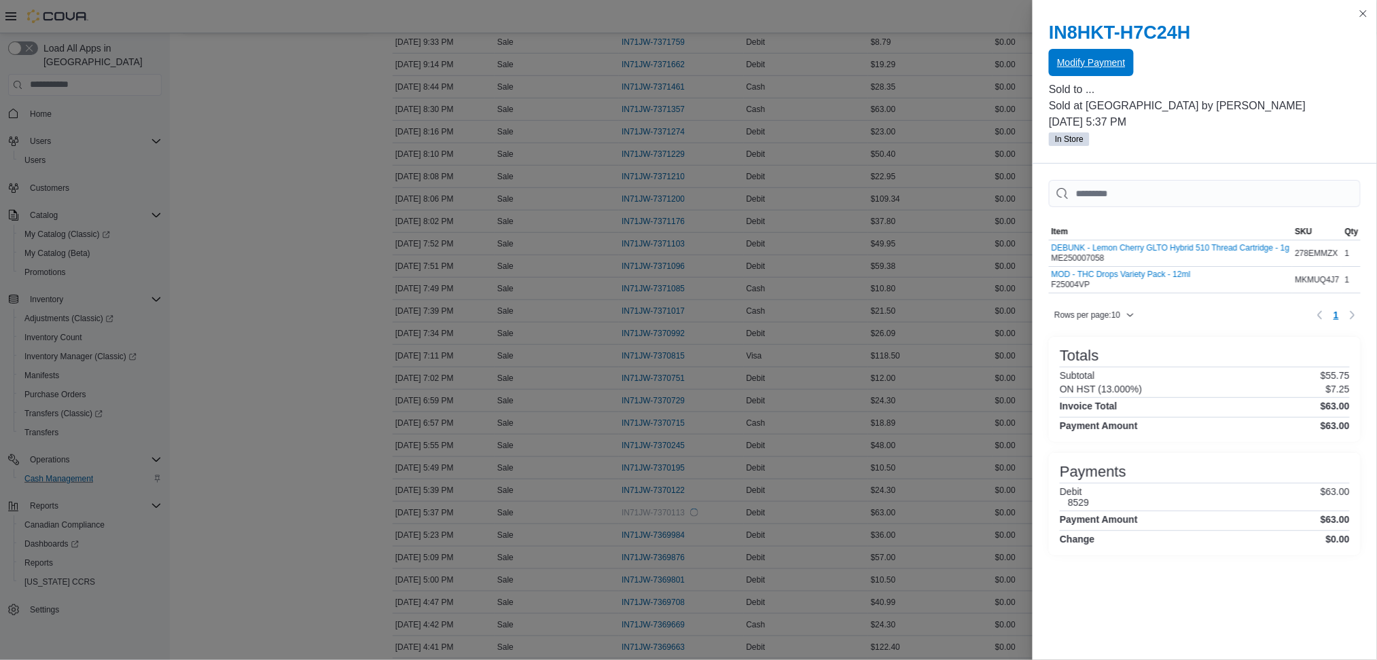
scroll to position [0, 0]
click at [1366, 5] on div "You are in a modal dialog. Press Escape or tap/click outside the dialog on the …" at bounding box center [1205, 330] width 344 height 660
click at [1364, 8] on button "Close this dialog" at bounding box center [1363, 13] width 16 height 16
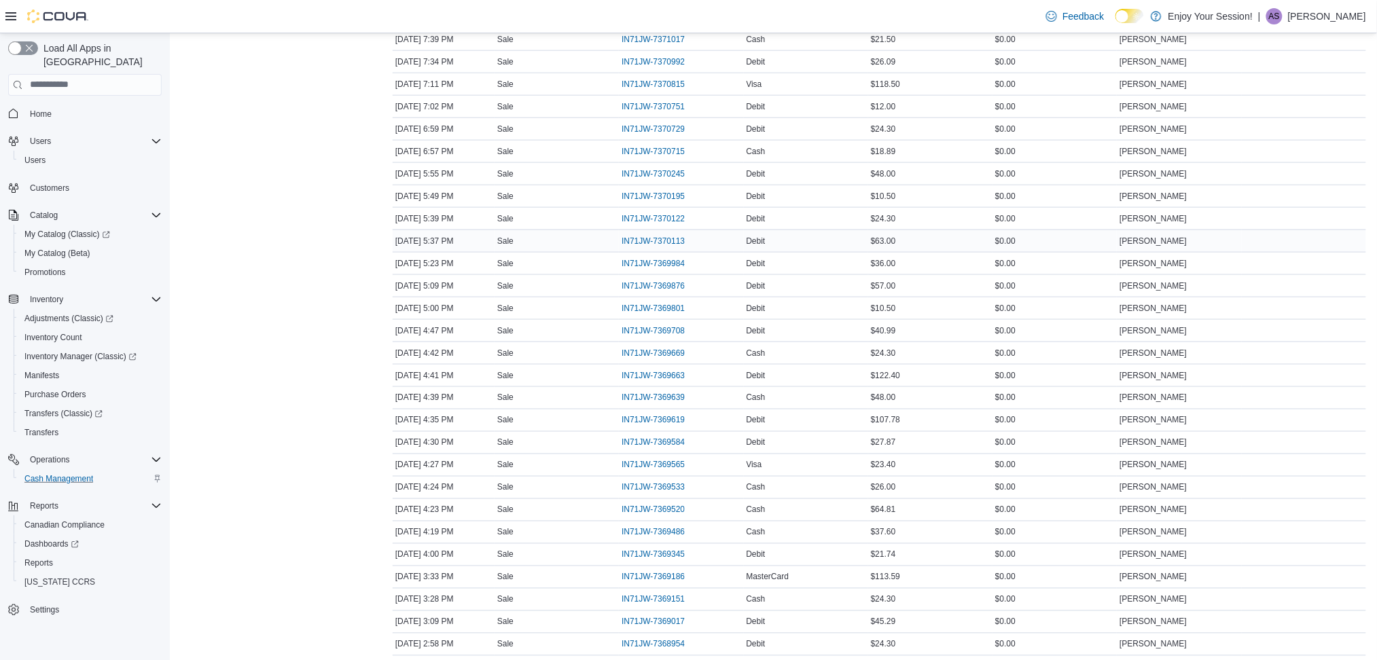
scroll to position [724, 0]
click at [664, 106] on span "IN71JW-7369876" at bounding box center [653, 105] width 63 height 11
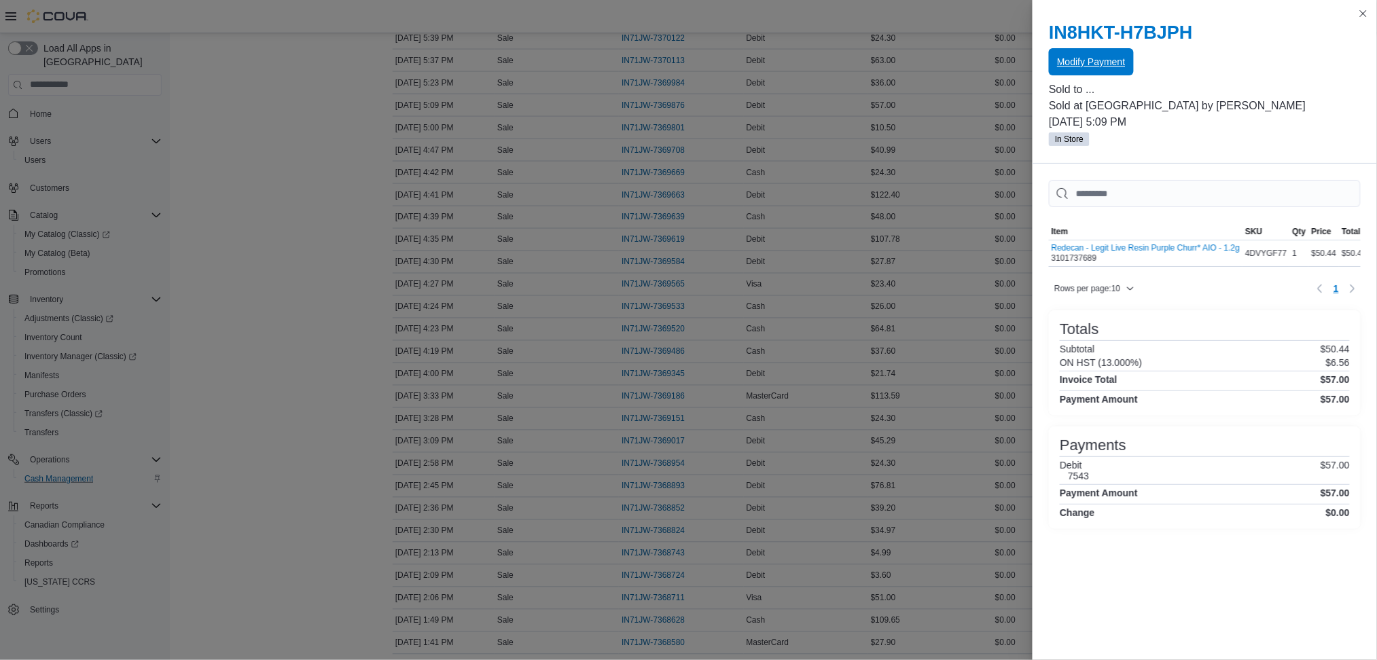
click at [1092, 69] on span "Modify Payment" at bounding box center [1091, 61] width 68 height 27
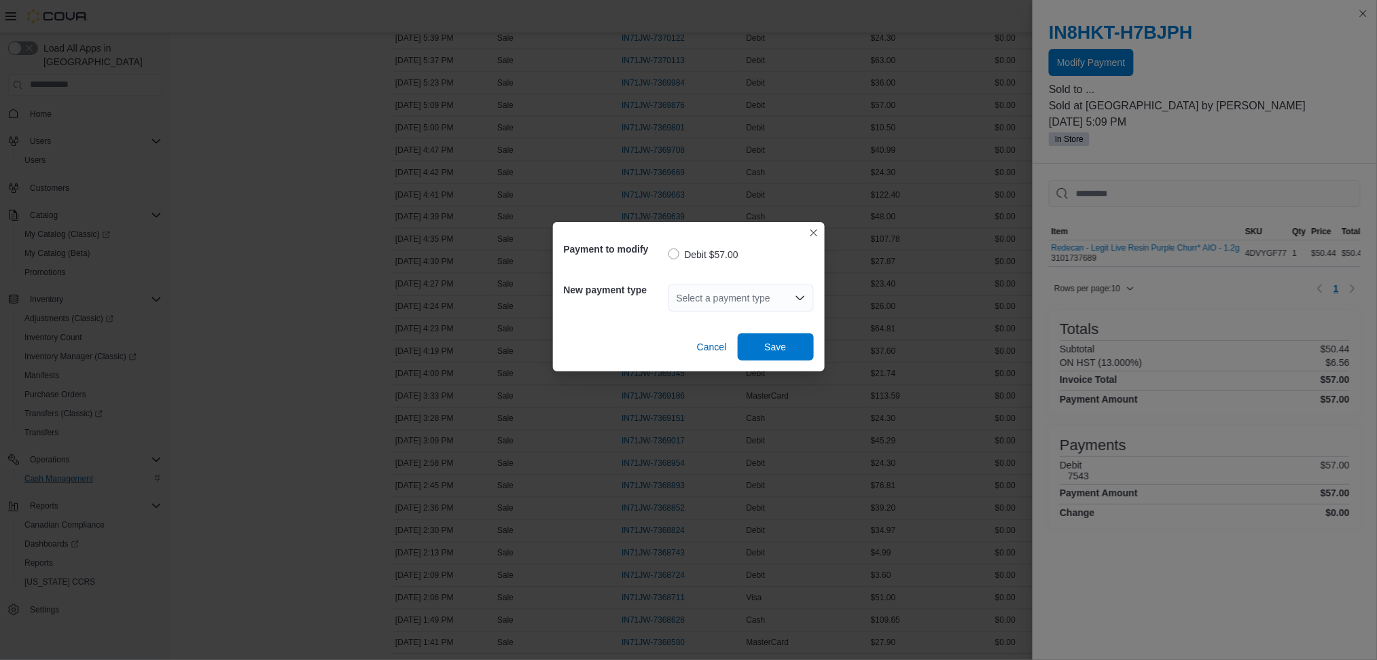
click at [770, 302] on div "Select a payment type" at bounding box center [741, 298] width 145 height 27
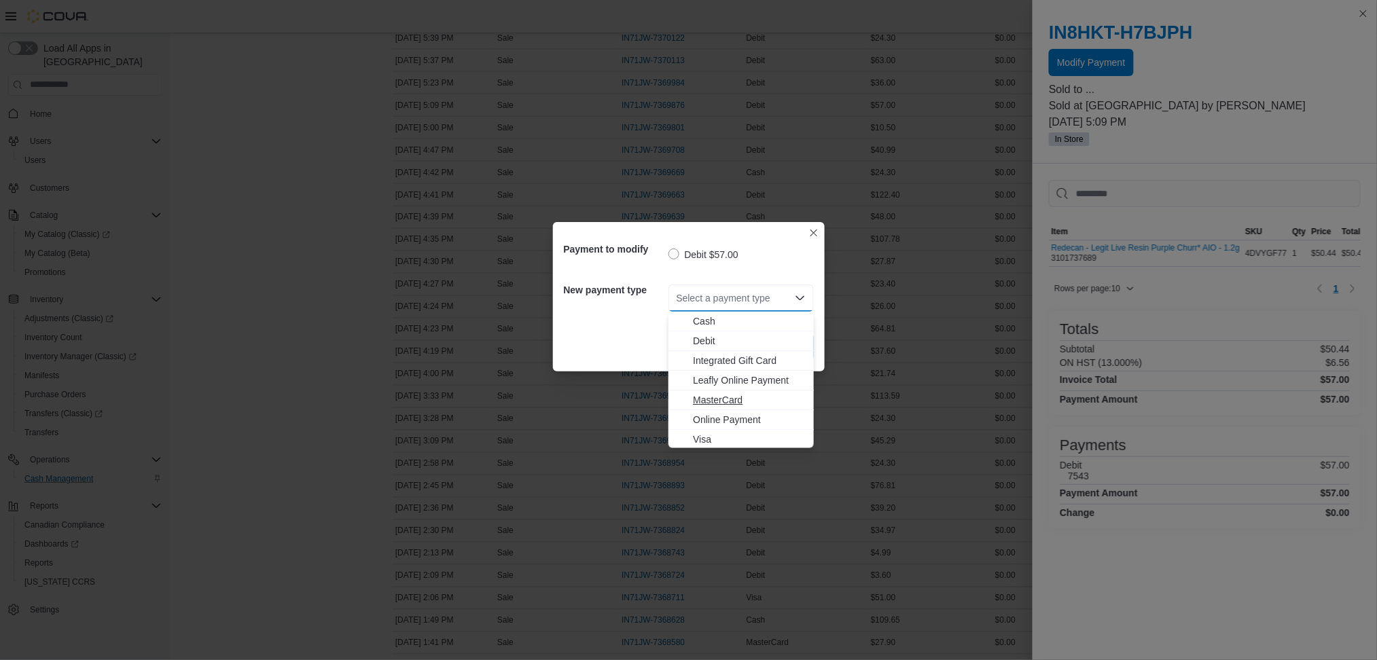
click at [717, 400] on span "MasterCard" at bounding box center [749, 401] width 113 height 14
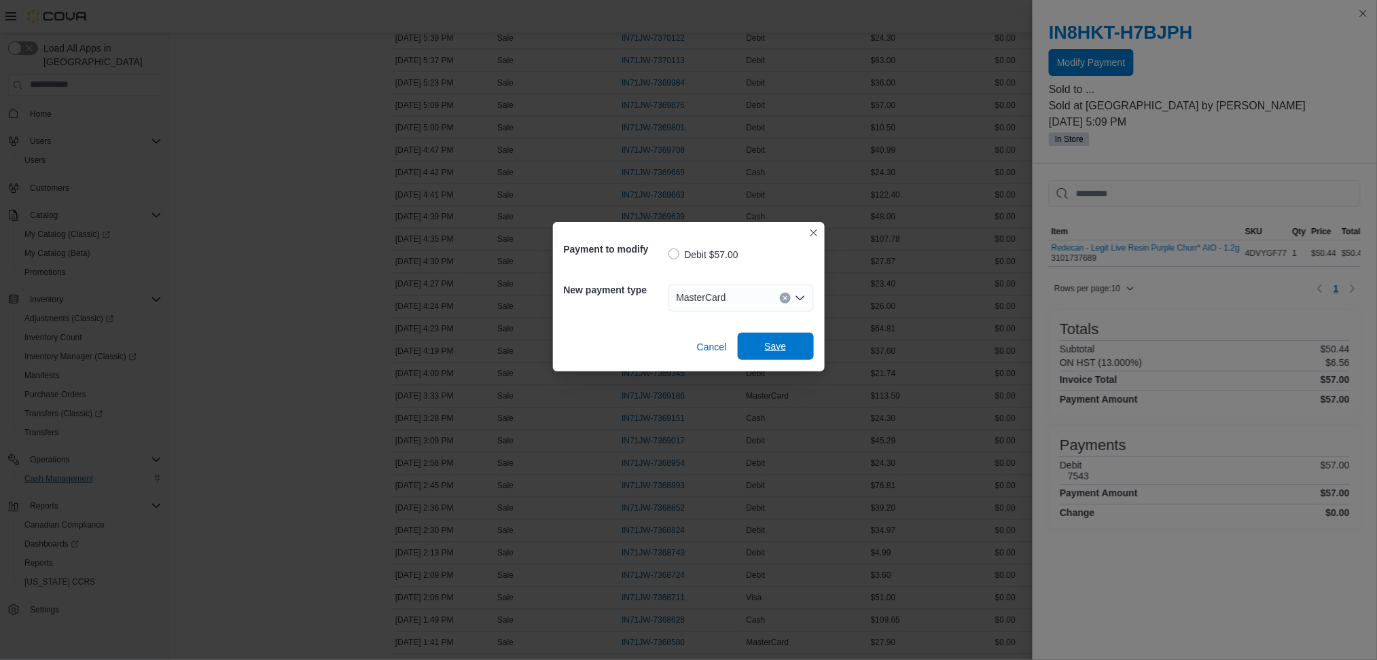
click at [796, 349] on span "Save" at bounding box center [776, 346] width 60 height 27
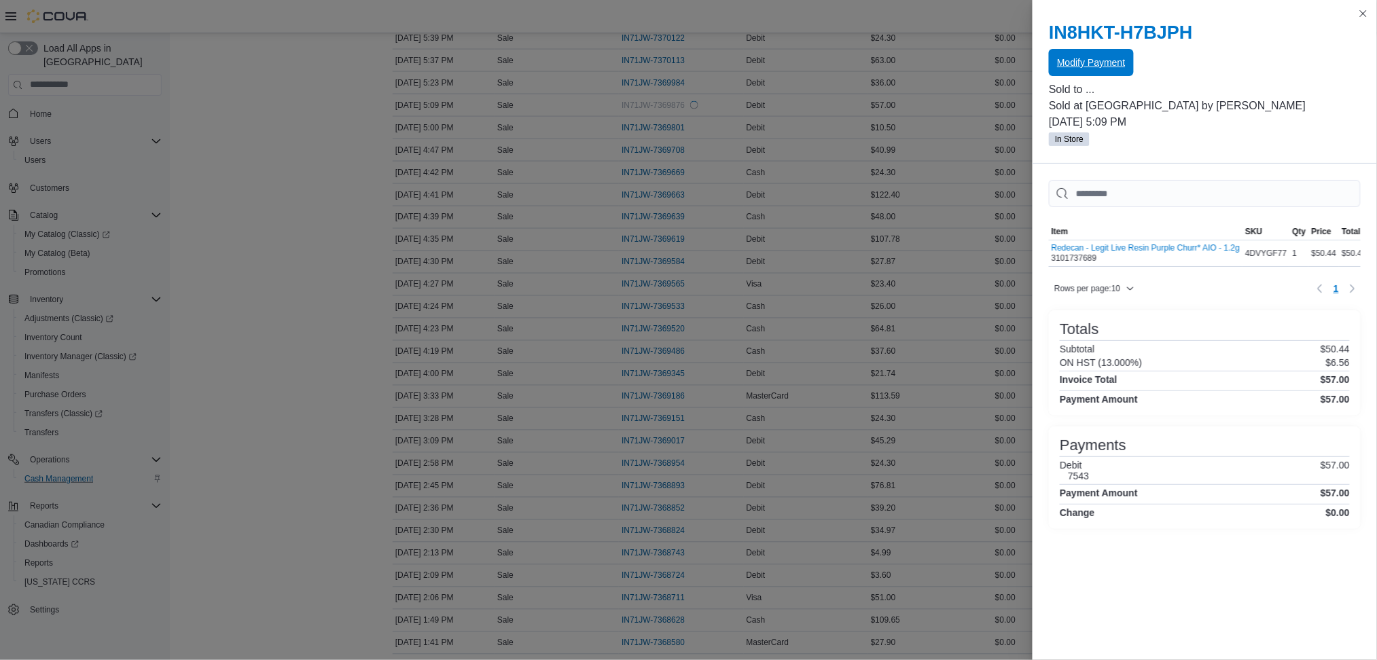
scroll to position [0, 0]
click at [1358, 19] on button "Close this dialog" at bounding box center [1363, 13] width 16 height 16
click at [1364, 13] on button "Close this dialog" at bounding box center [1363, 13] width 16 height 16
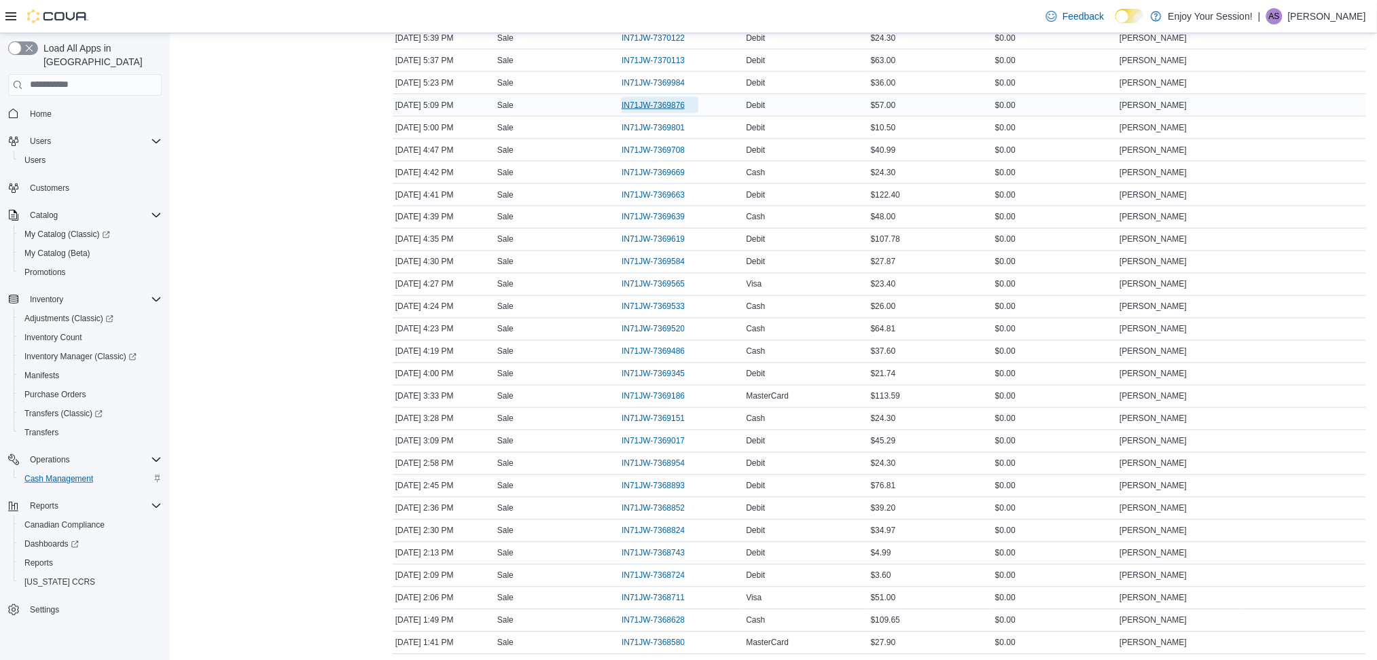
click at [648, 103] on span "IN71JW-7369876" at bounding box center [653, 105] width 63 height 11
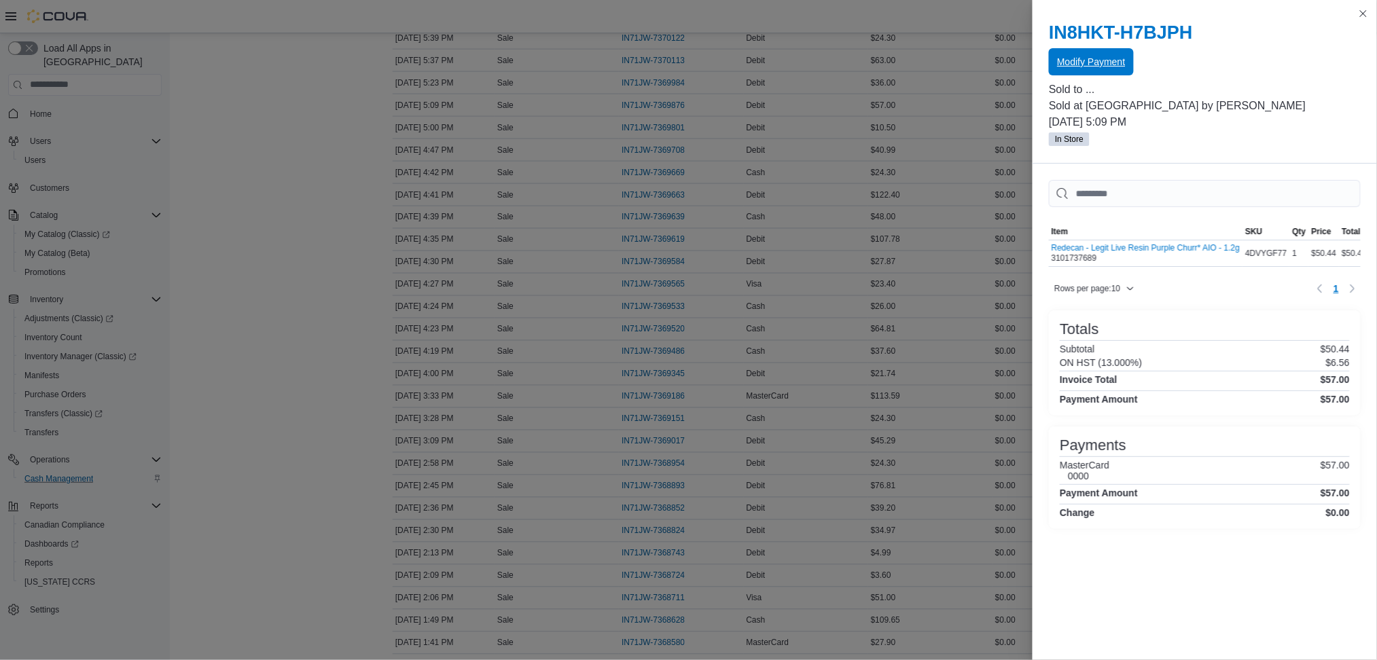
click at [1052, 67] on button "Modify Payment" at bounding box center [1091, 61] width 84 height 27
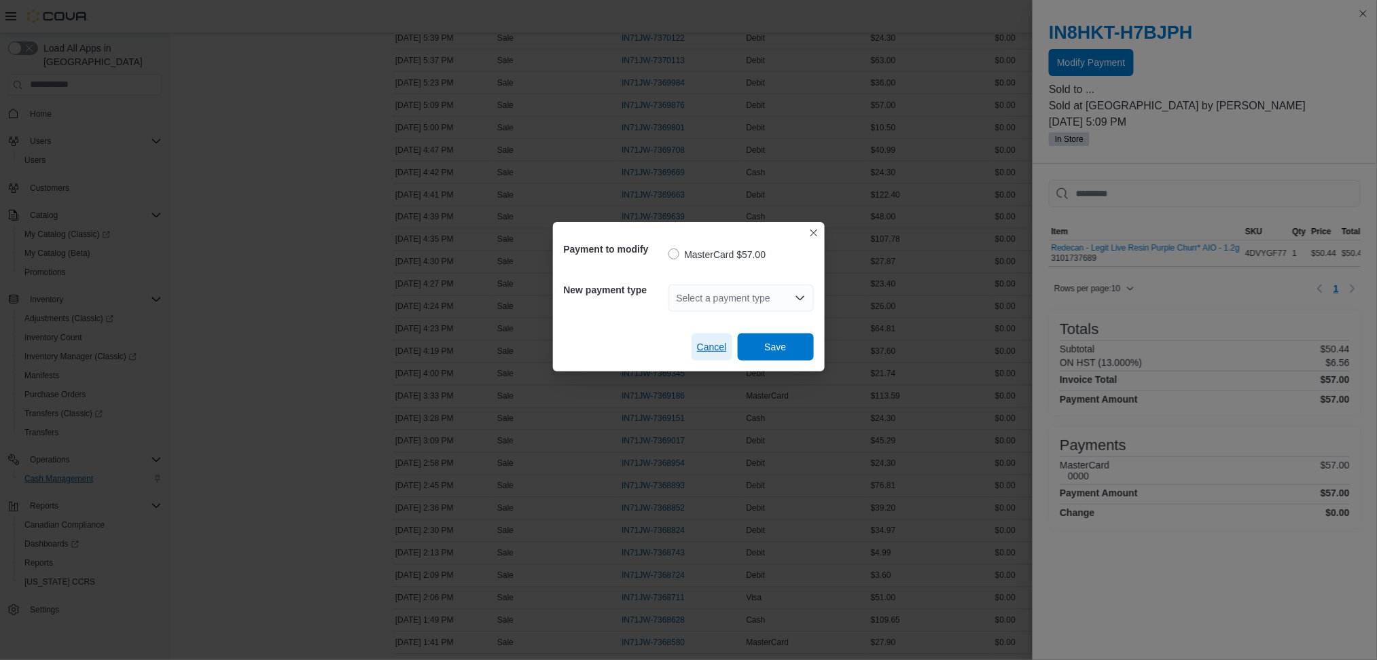
click at [718, 346] on span "Cancel" at bounding box center [712, 347] width 30 height 14
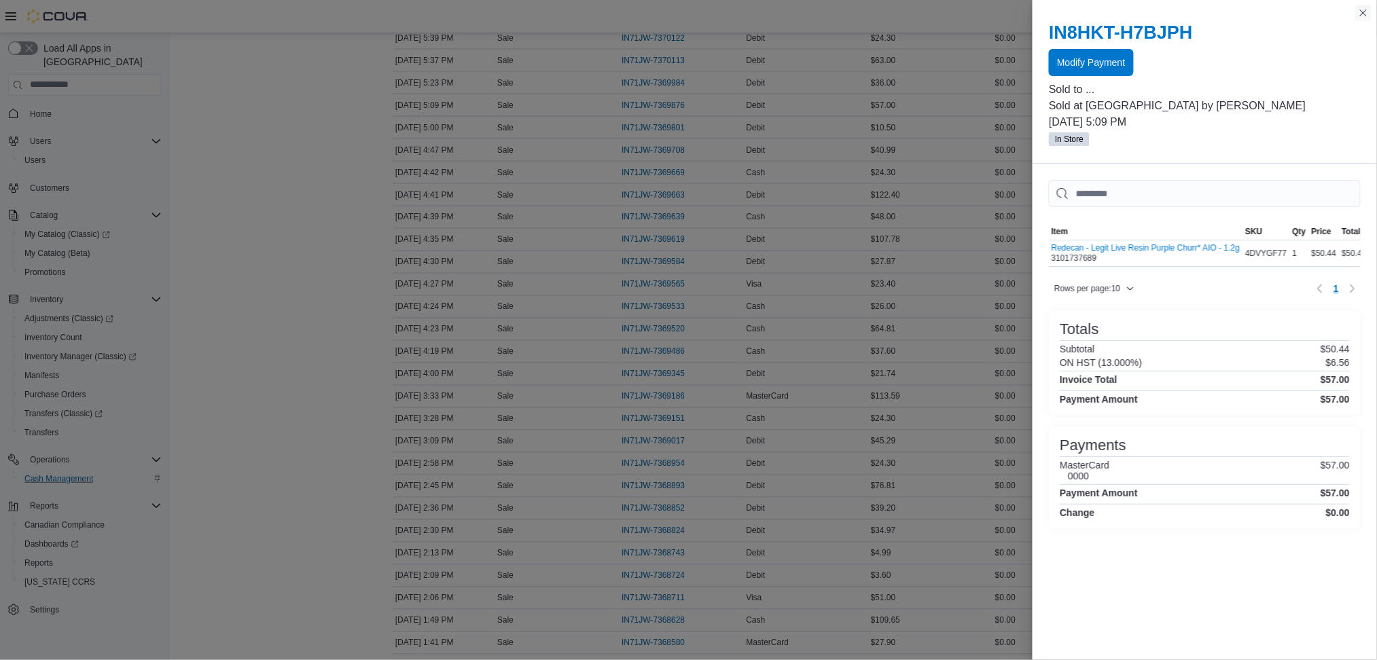
click at [1355, 16] on button "Close this dialog" at bounding box center [1363, 13] width 16 height 16
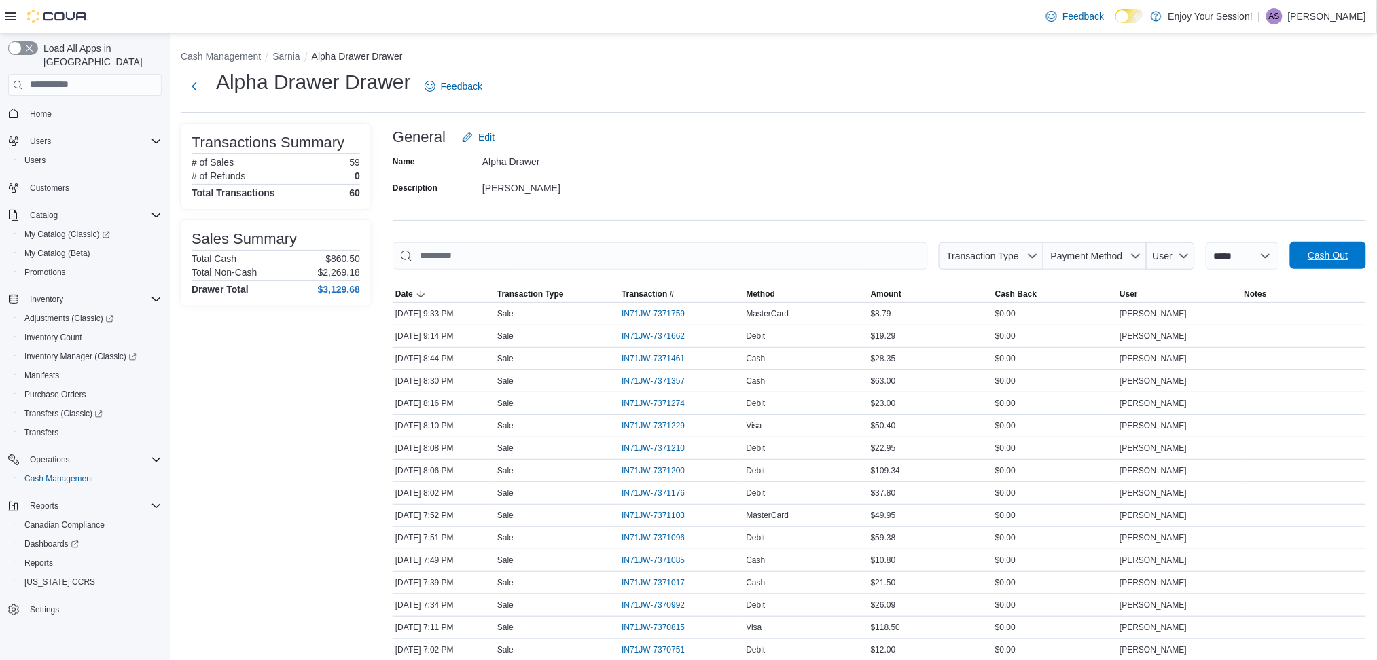
click at [1334, 251] on span "Cash Out" at bounding box center [1328, 256] width 40 height 14
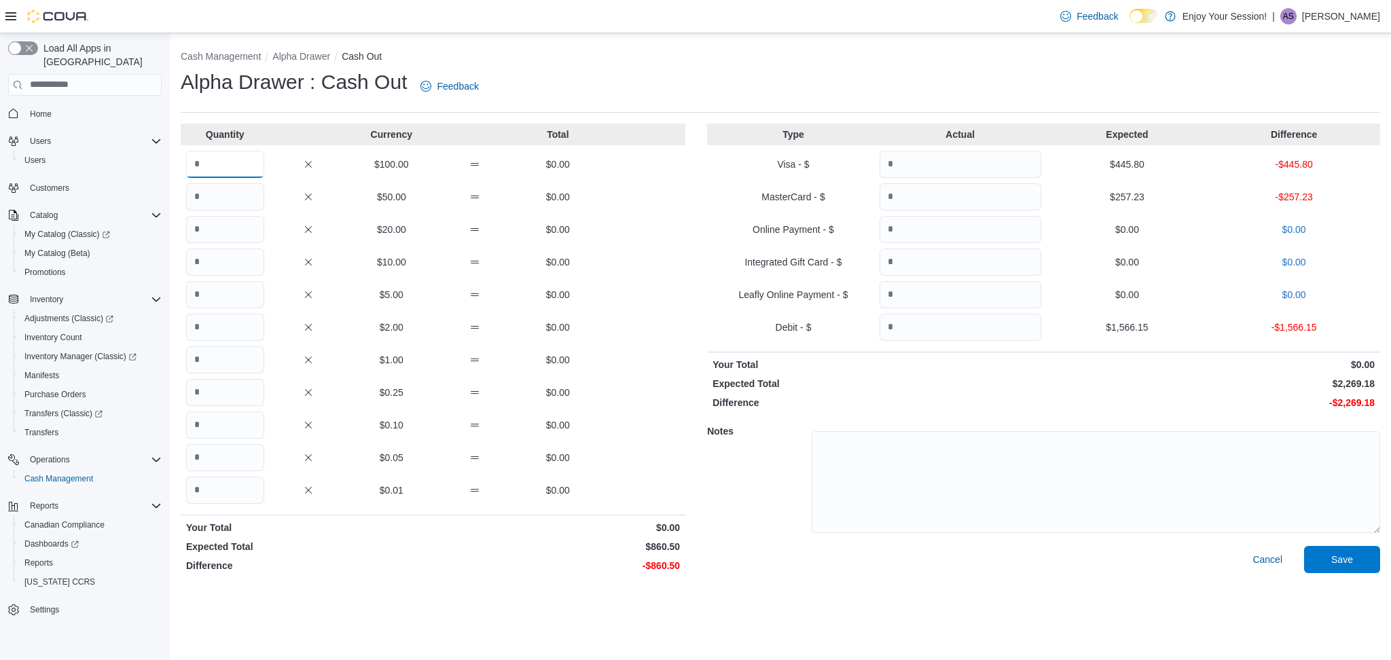
click at [251, 165] on input "Quantity" at bounding box center [225, 164] width 78 height 27
type input "*"
click at [232, 274] on input "Quantity" at bounding box center [225, 262] width 78 height 27
type input "*"
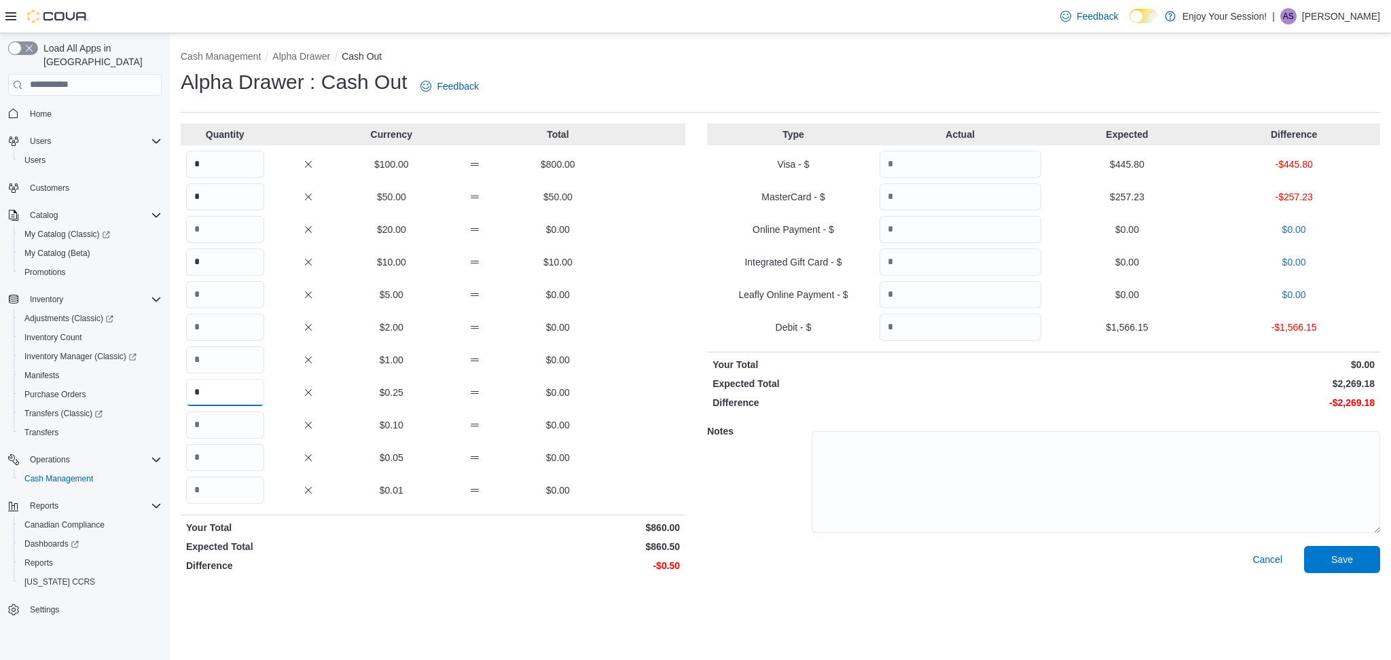
type input "*"
click at [927, 176] on input "Quantity" at bounding box center [961, 164] width 162 height 27
type input "******"
type input "*******"
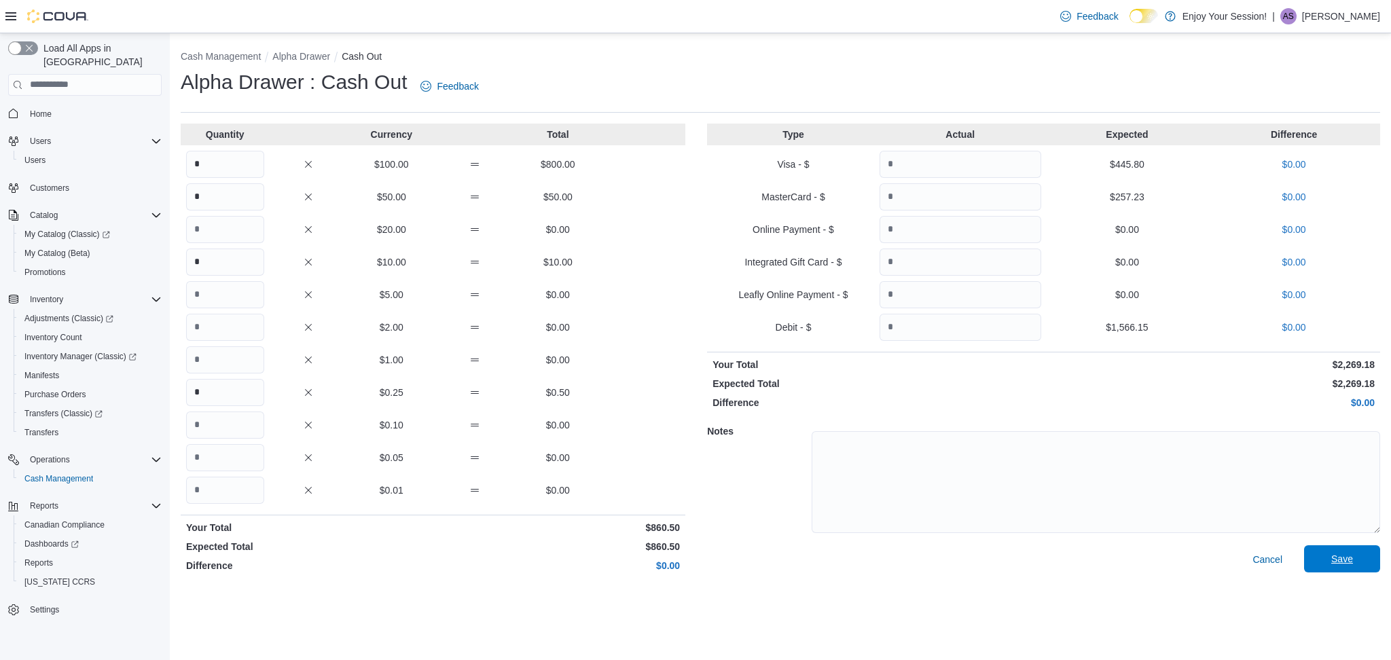
click at [1352, 565] on span "Save" at bounding box center [1343, 559] width 22 height 14
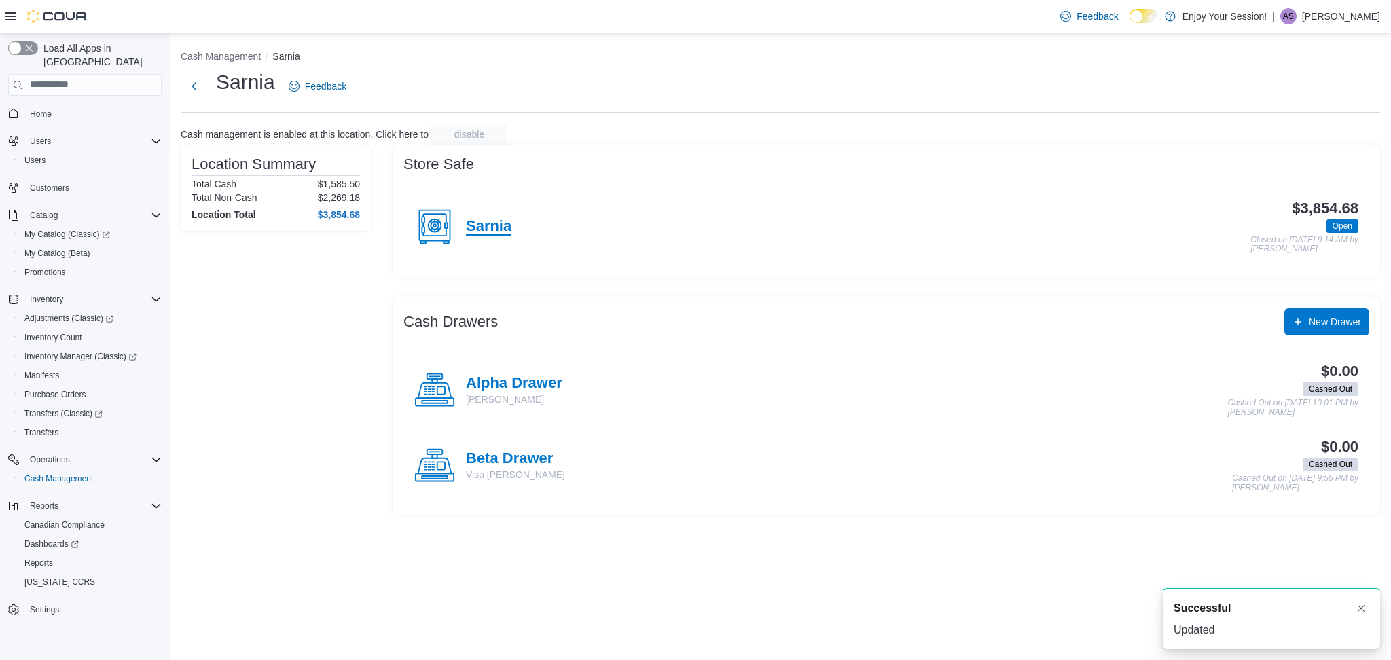
click at [495, 218] on h4 "Sarnia" at bounding box center [489, 227] width 46 height 18
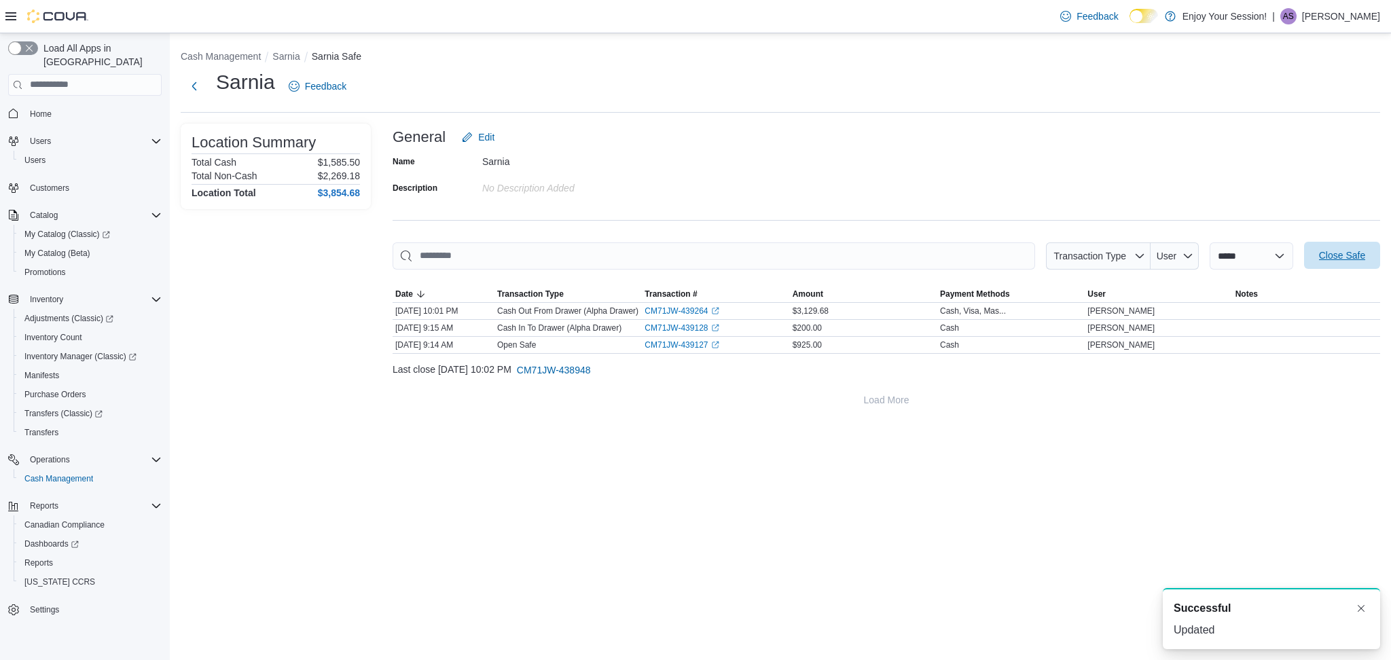
click at [1362, 253] on span "Close Safe" at bounding box center [1342, 256] width 46 height 14
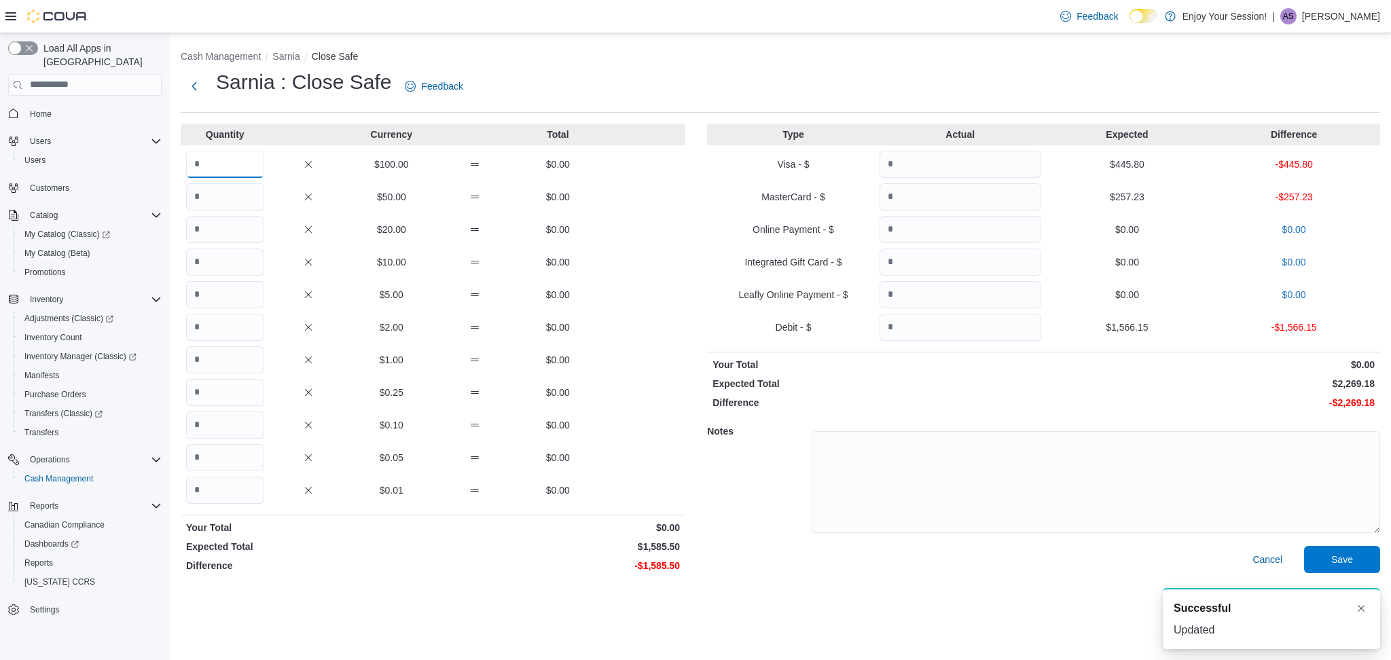
click at [230, 154] on input "Quantity" at bounding box center [225, 164] width 78 height 27
type input "**"
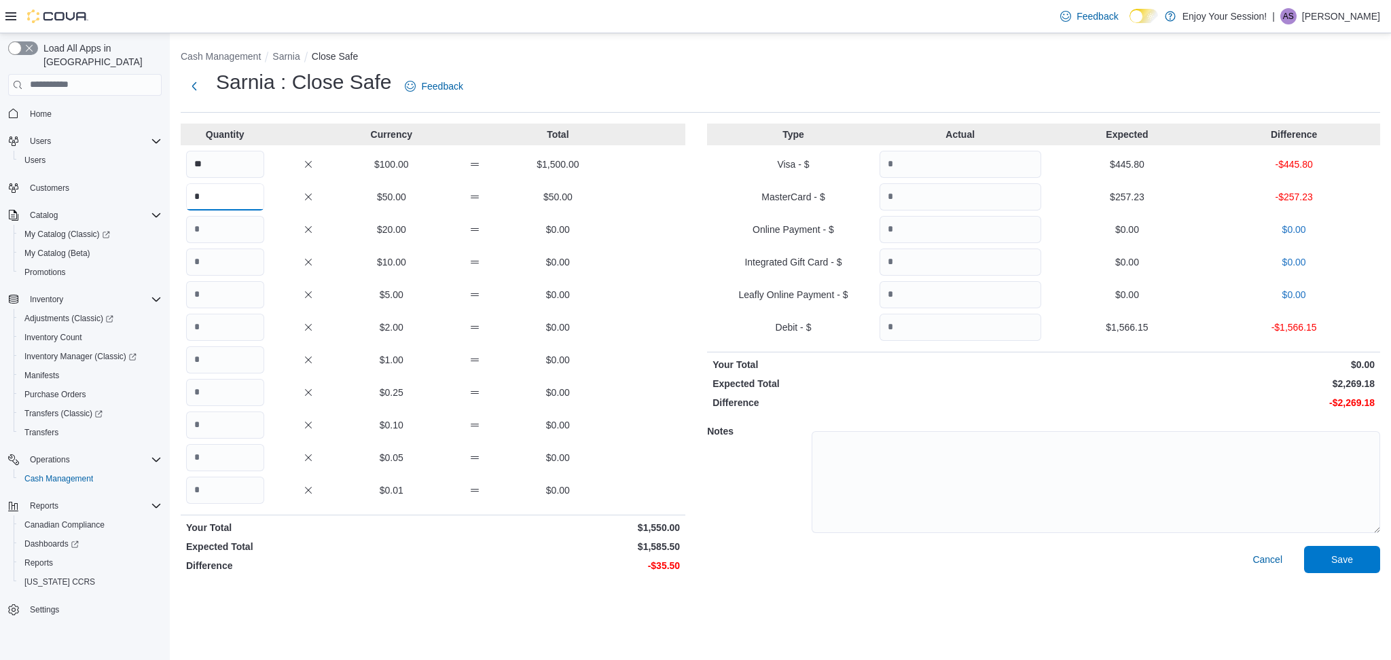
type input "*"
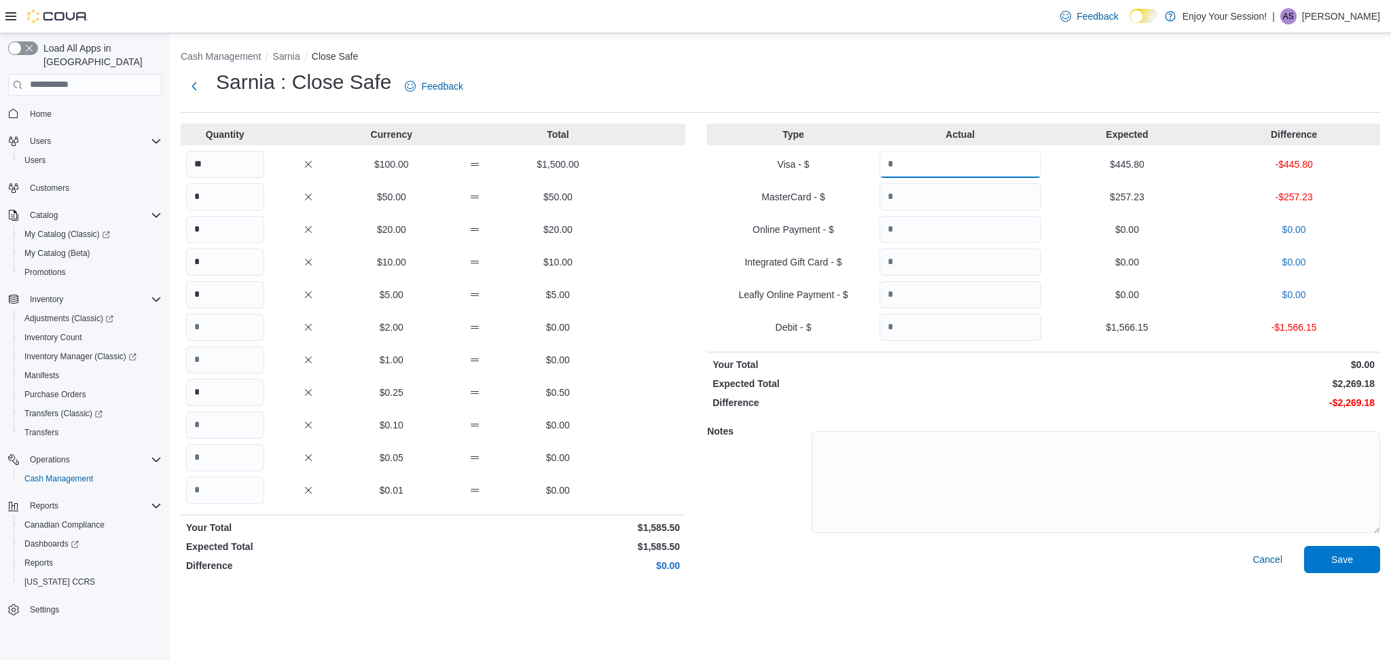
click at [933, 169] on input "Quantity" at bounding box center [961, 164] width 162 height 27
click at [939, 156] on input "******" at bounding box center [961, 164] width 162 height 27
type input "******"
type input "*******"
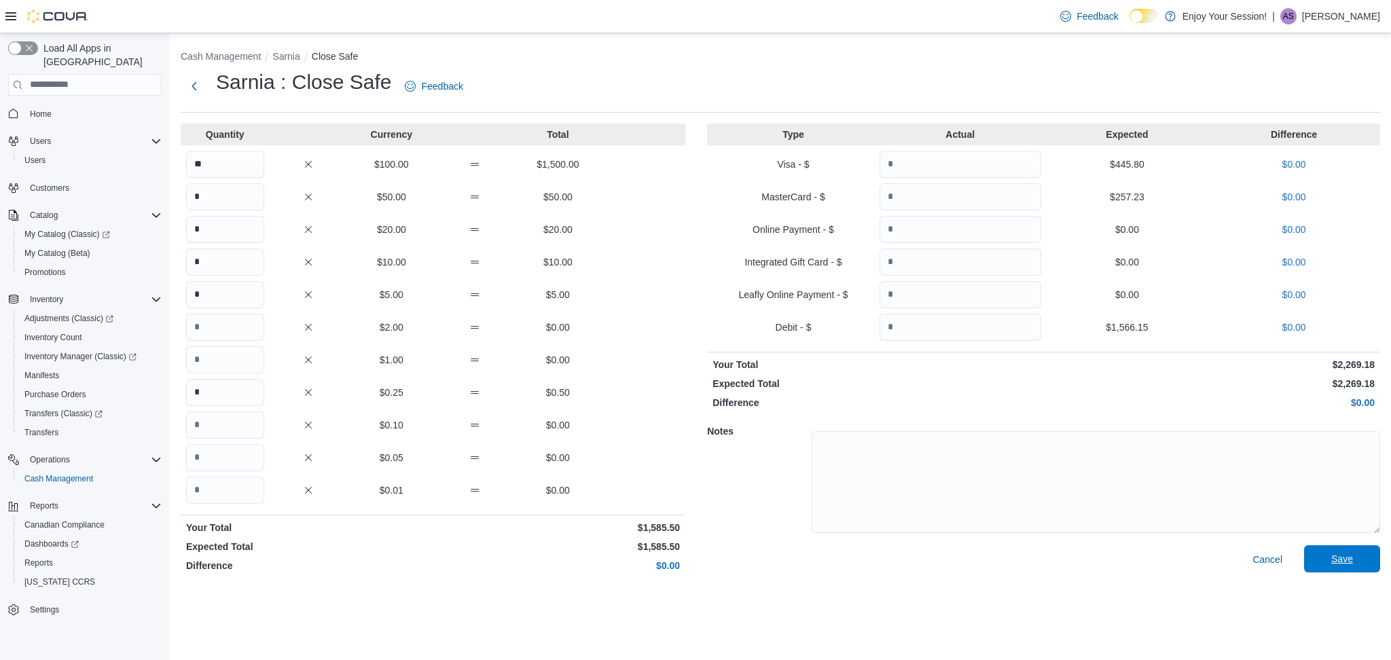
click at [1353, 571] on span "Save" at bounding box center [1343, 559] width 60 height 27
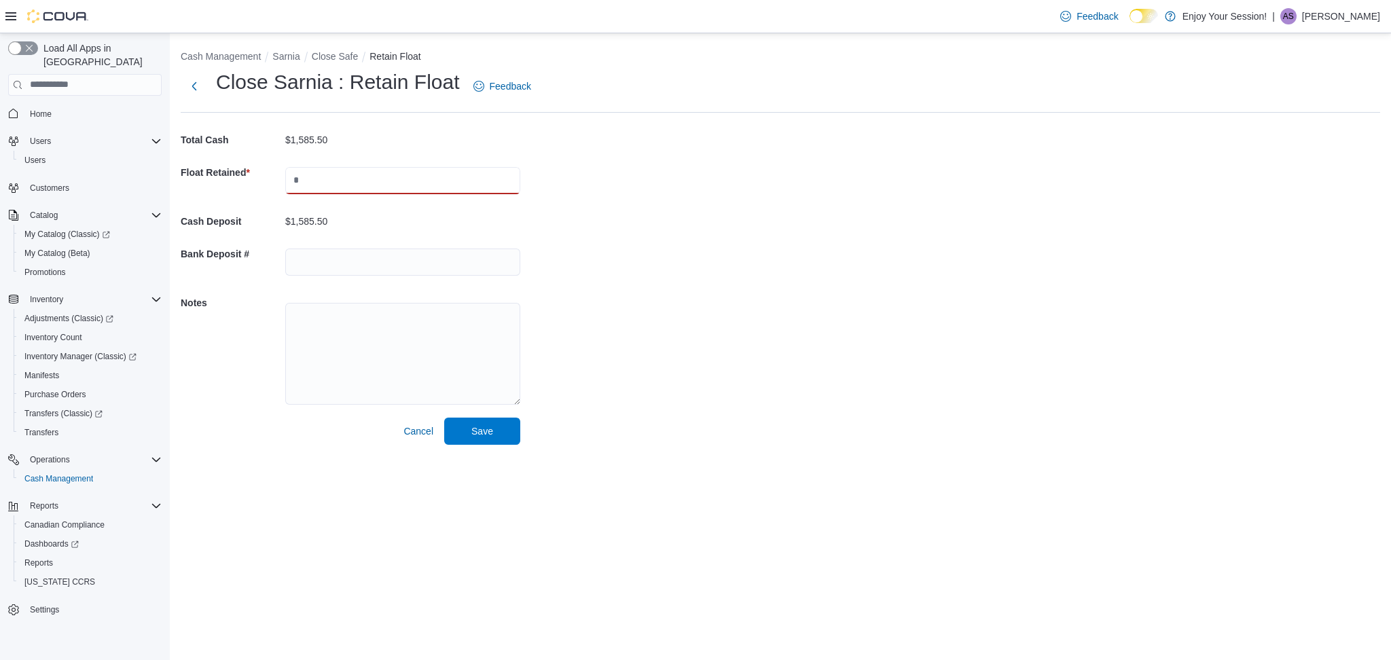
click at [425, 183] on input "text" at bounding box center [402, 180] width 235 height 27
type input "***"
click at [363, 266] on input "text" at bounding box center [402, 262] width 235 height 27
drag, startPoint x: 1054, startPoint y: 487, endPoint x: 889, endPoint y: 500, distance: 166.3
click at [1051, 490] on div "Cash Management Sarnia Close Safe Retain Float Close Sarnia : Retain Float Feed…" at bounding box center [781, 346] width 1222 height 627
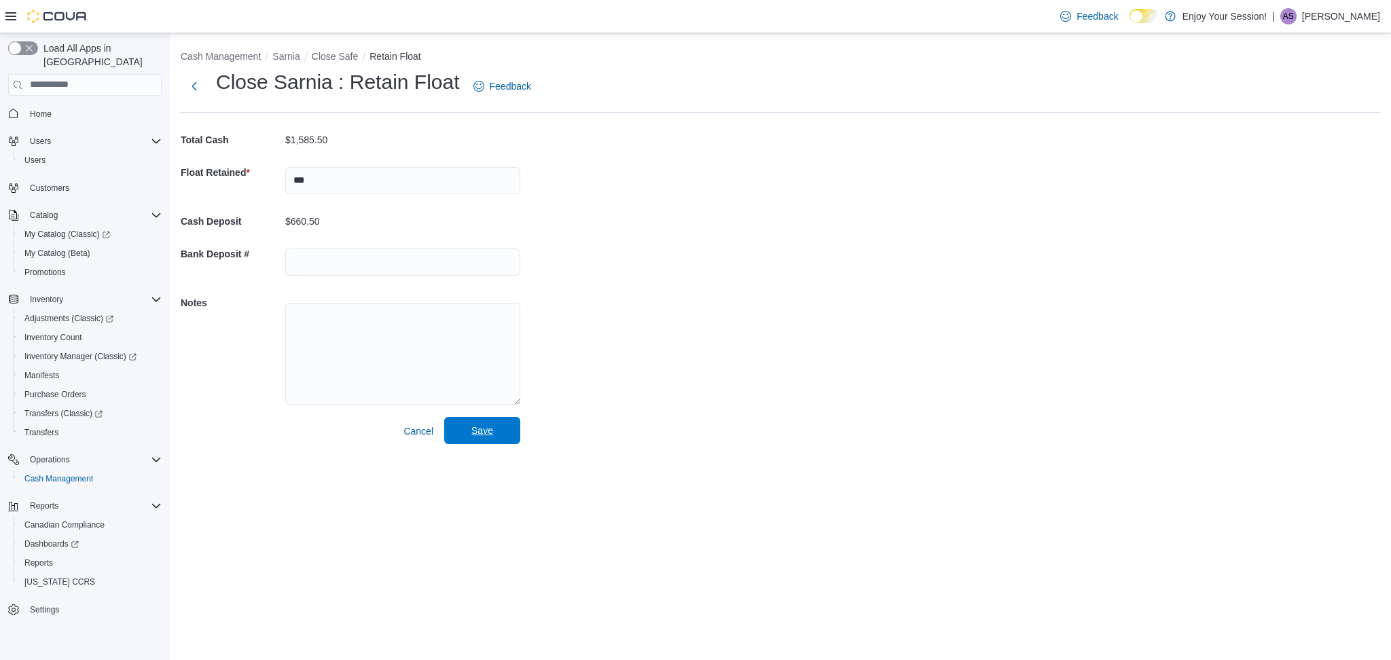
click at [491, 431] on span "Save" at bounding box center [483, 431] width 22 height 14
